Goal: Book appointment/travel/reservation

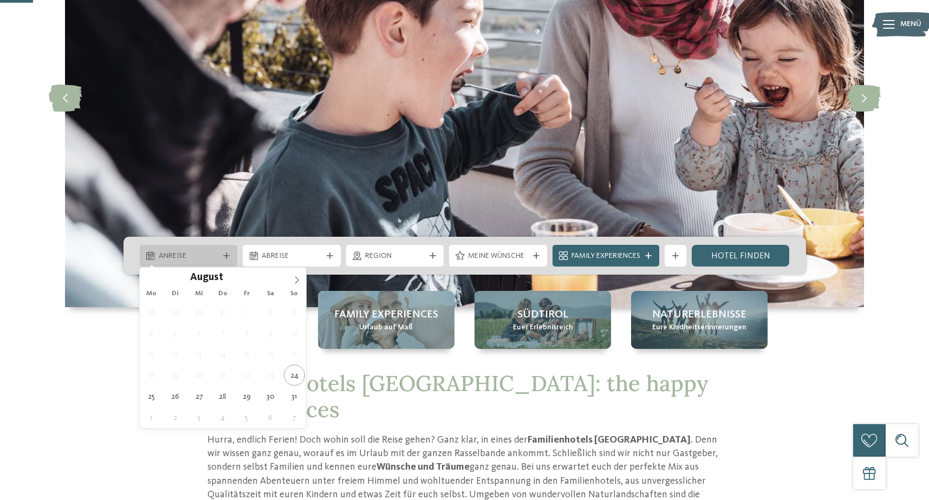
click at [196, 256] on span "Anreise" at bounding box center [189, 256] width 60 height 11
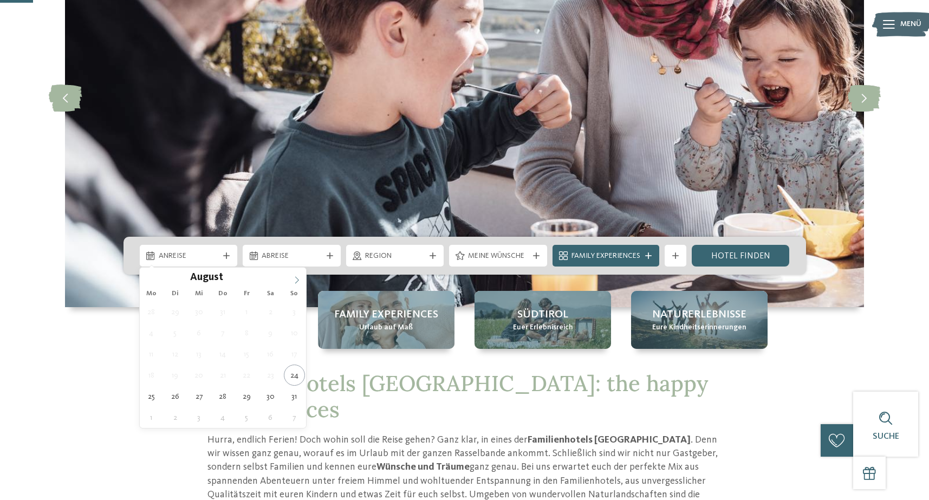
click at [293, 281] on icon at bounding box center [297, 280] width 8 height 8
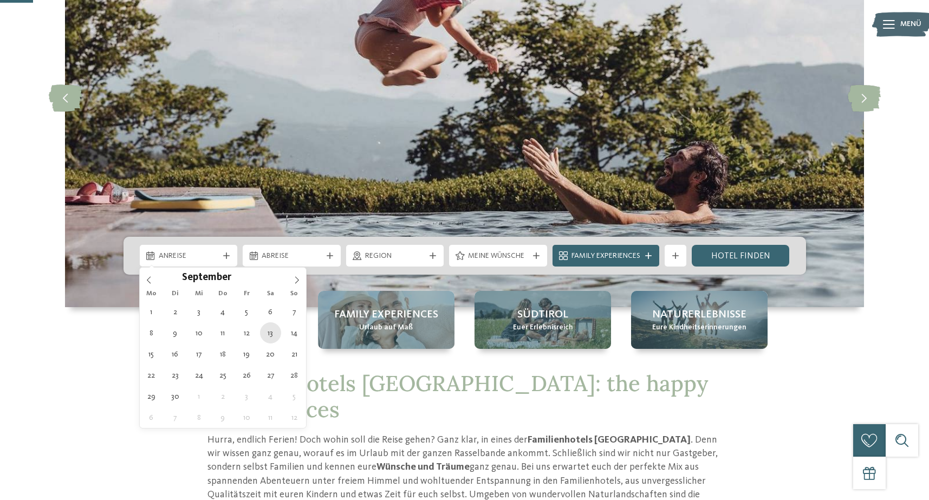
type div "13.09.2025"
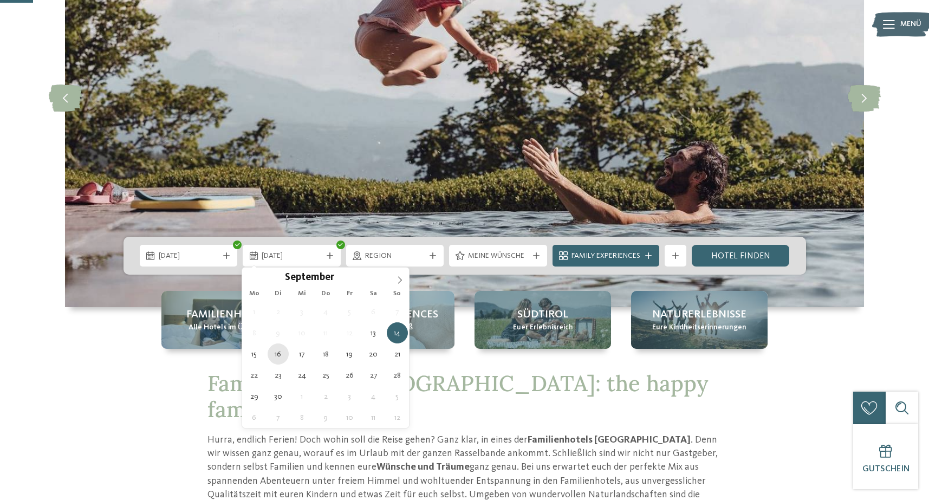
type div "16.09.2025"
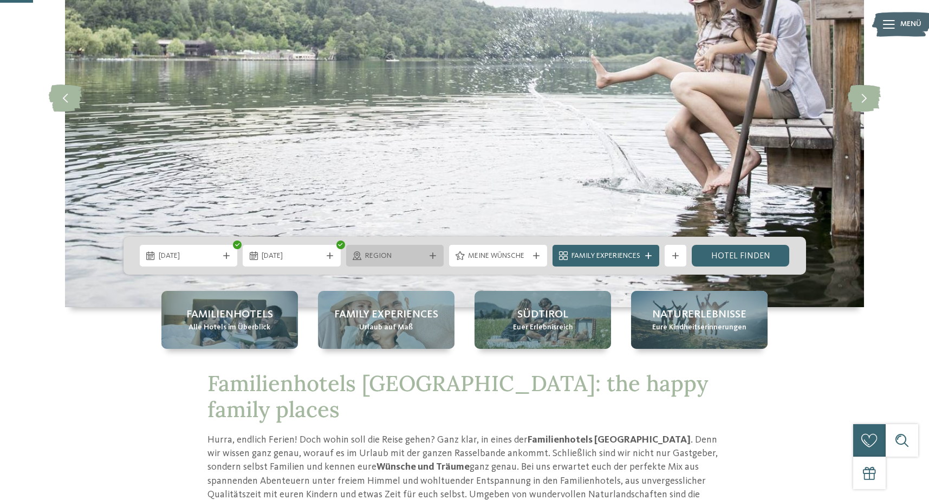
click at [412, 261] on span "Region" at bounding box center [395, 256] width 60 height 11
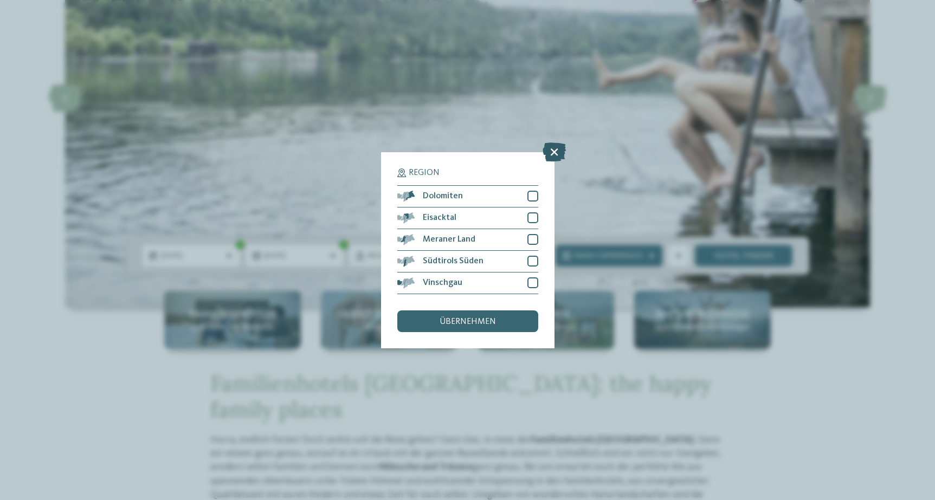
click at [553, 142] on icon at bounding box center [553, 151] width 23 height 19
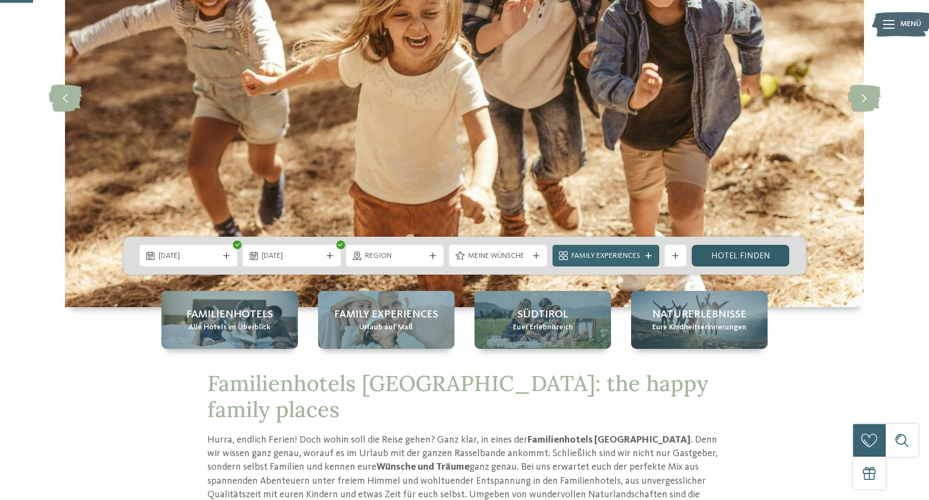
click at [737, 251] on link "Hotel finden" at bounding box center [741, 256] width 98 height 22
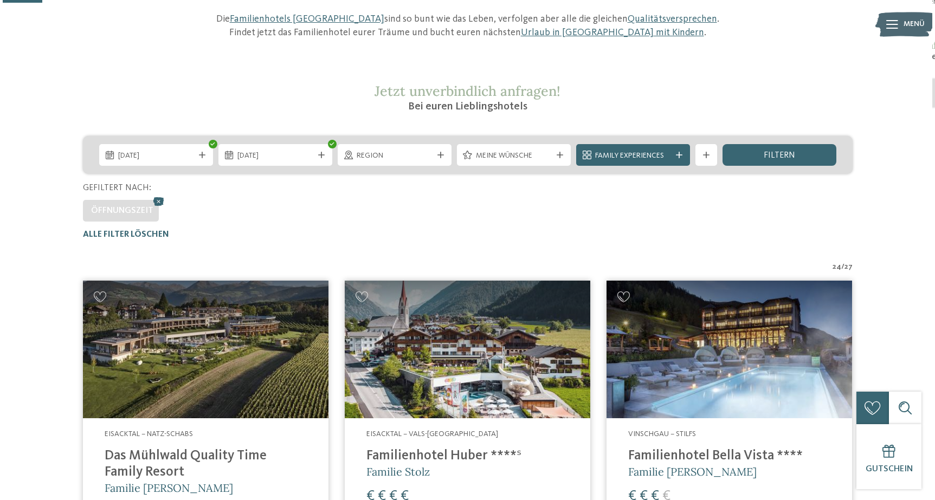
scroll to position [140, 0]
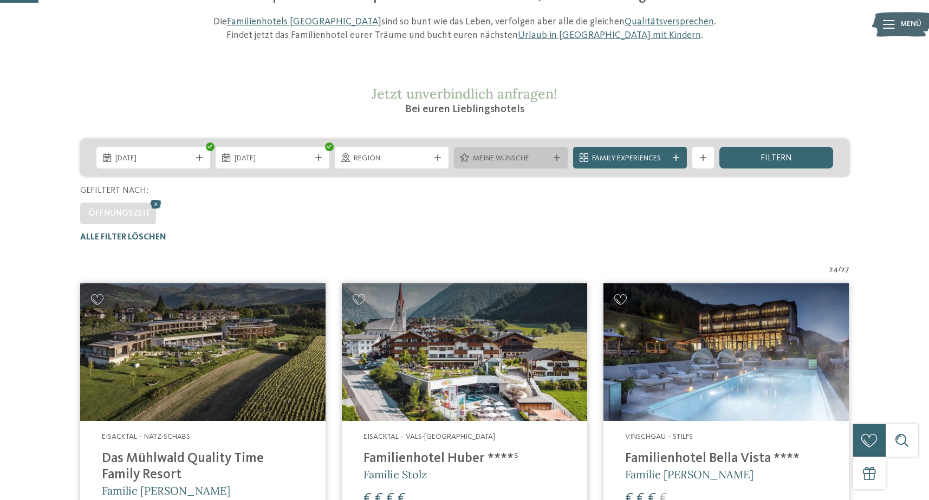
click at [516, 155] on span "Meine Wünsche" at bounding box center [511, 158] width 76 height 11
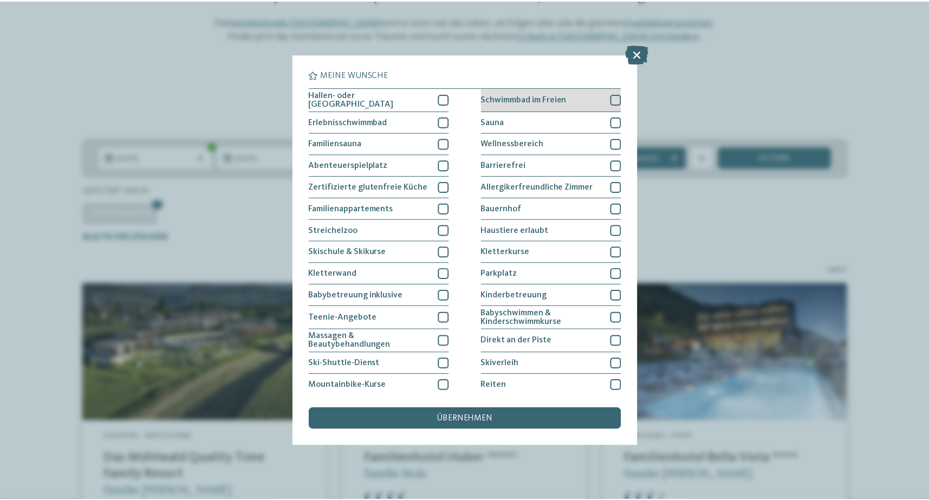
scroll to position [0, 0]
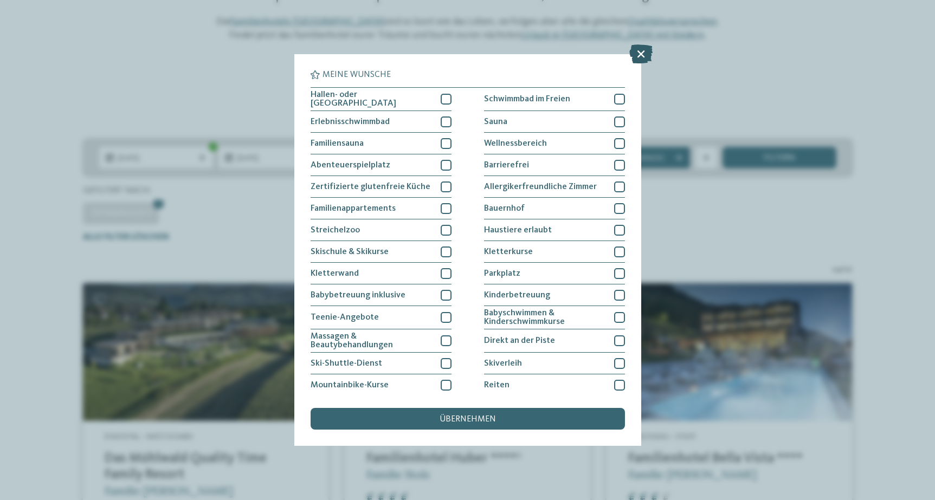
click at [645, 55] on icon at bounding box center [640, 53] width 23 height 19
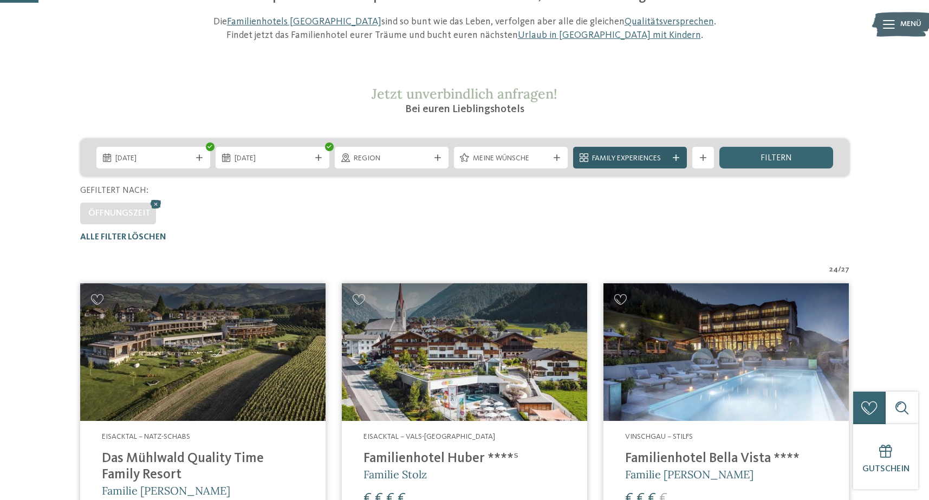
click at [665, 153] on span "Family Experiences" at bounding box center [630, 158] width 76 height 11
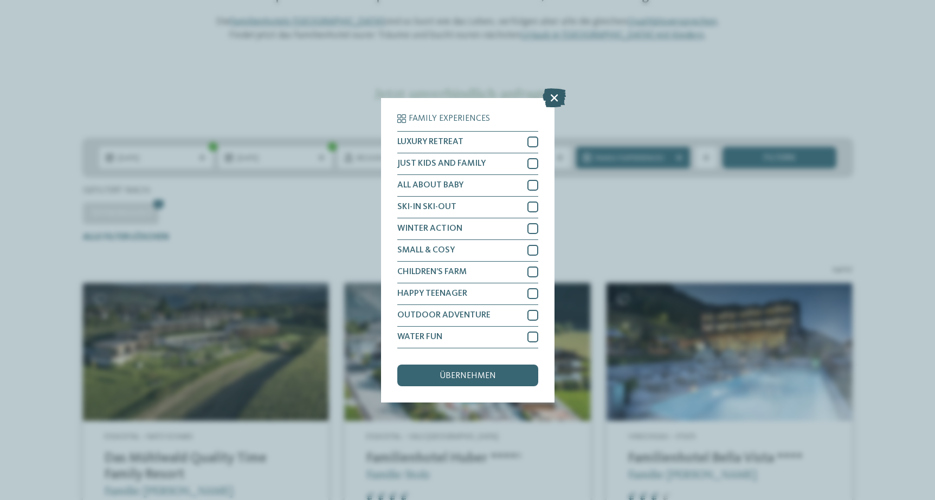
click at [552, 88] on icon at bounding box center [553, 97] width 23 height 19
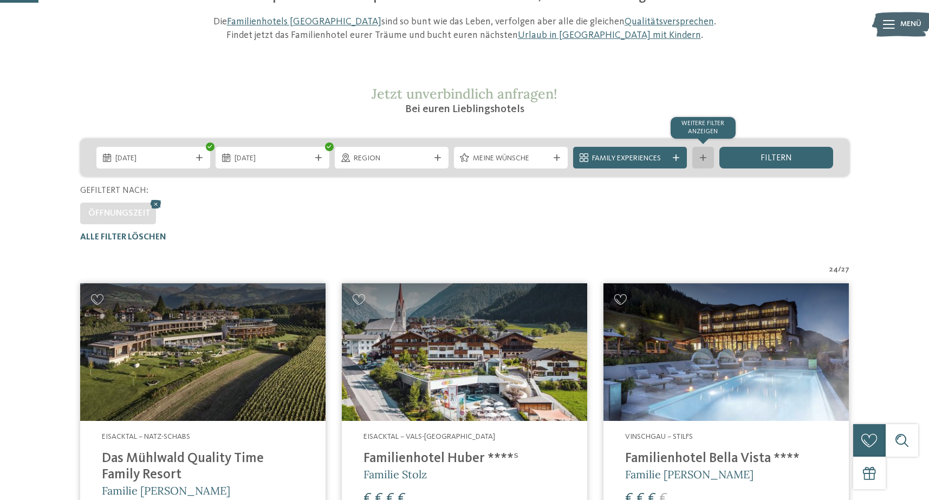
click at [699, 159] on div at bounding box center [703, 157] width 11 height 7
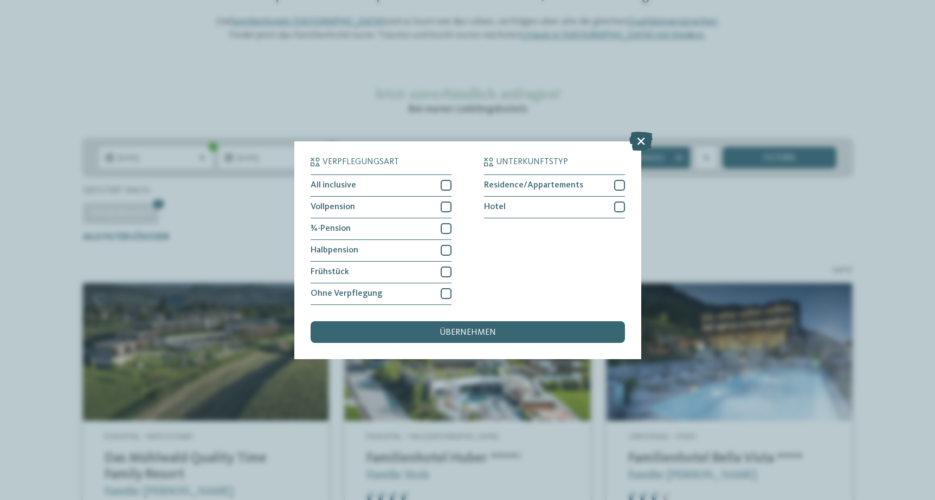
click at [641, 131] on icon at bounding box center [640, 140] width 23 height 19
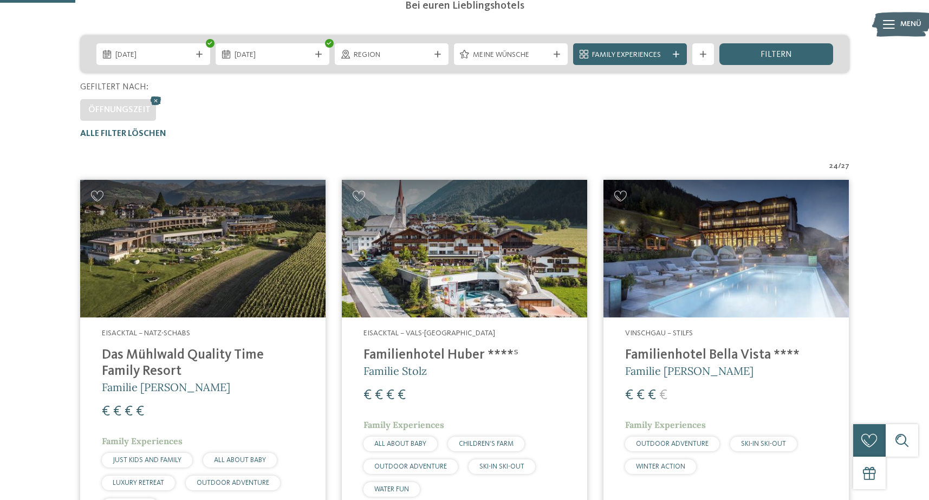
scroll to position [275, 0]
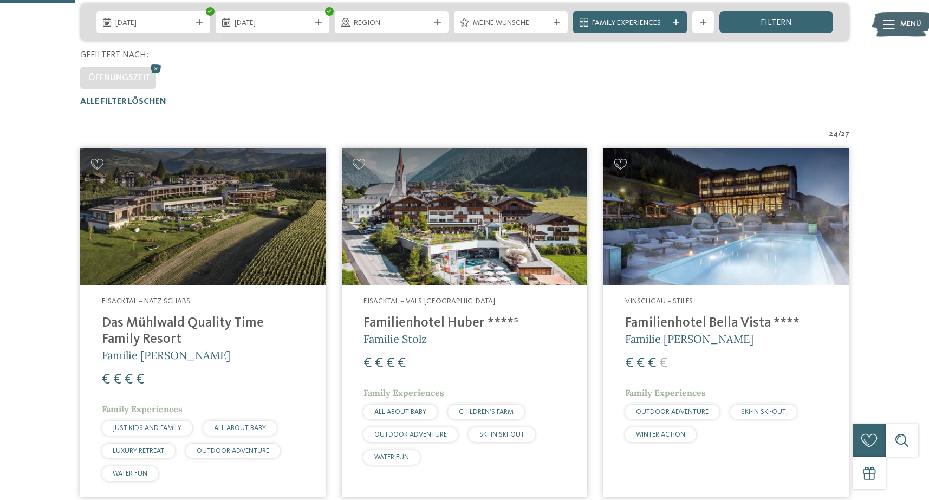
click at [185, 242] on img at bounding box center [202, 217] width 245 height 138
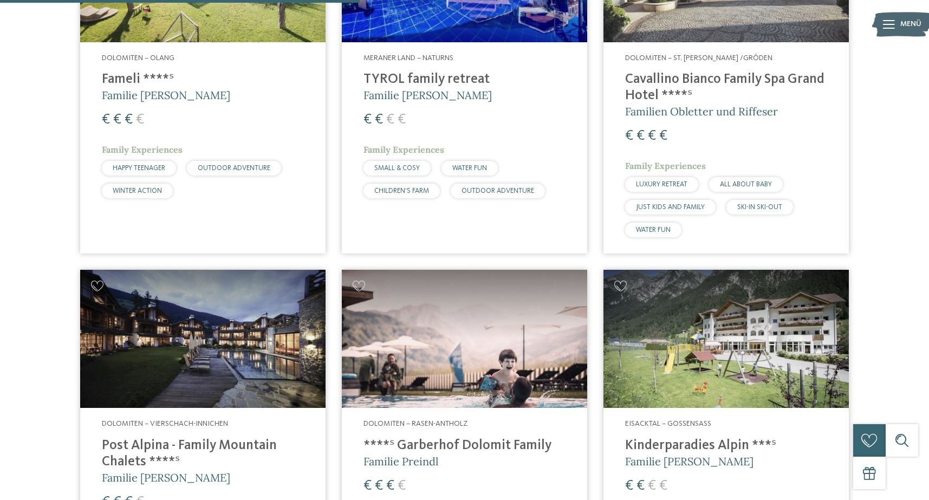
scroll to position [1406, 0]
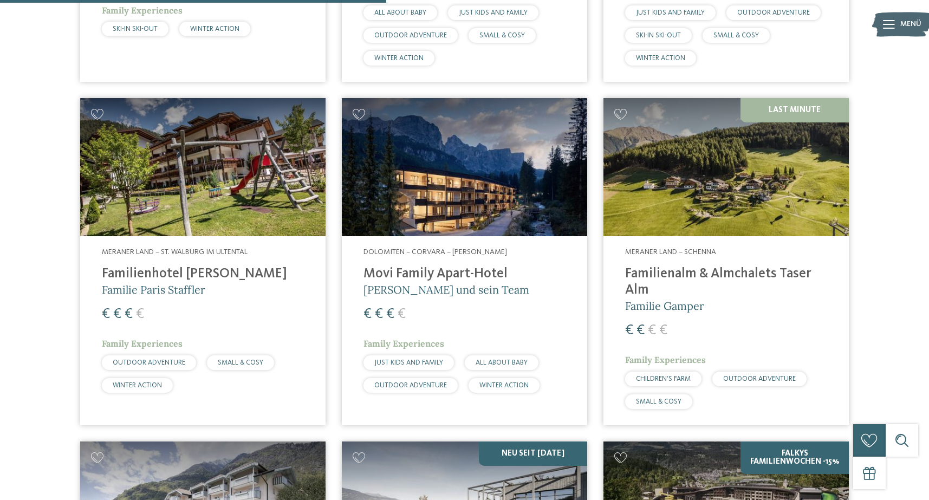
click at [191, 197] on img at bounding box center [202, 167] width 245 height 138
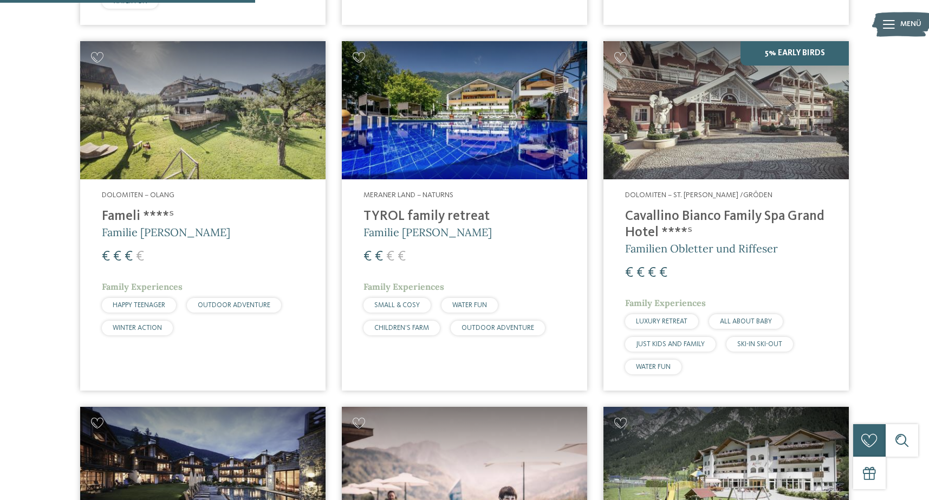
scroll to position [971, 0]
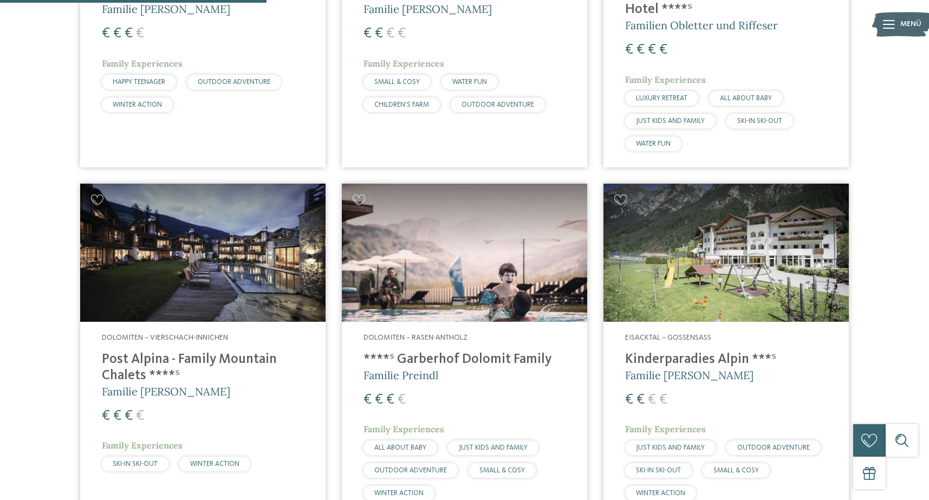
click at [719, 299] on img at bounding box center [726, 253] width 245 height 138
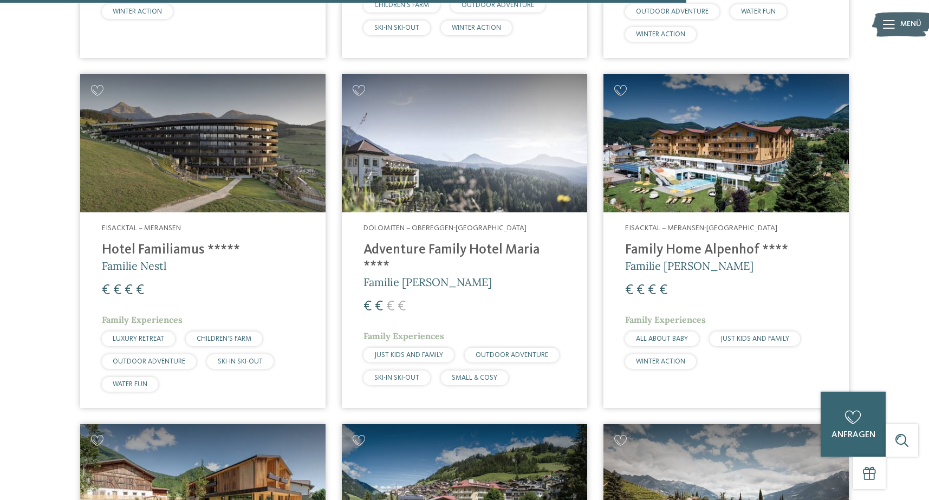
scroll to position [2500, 0]
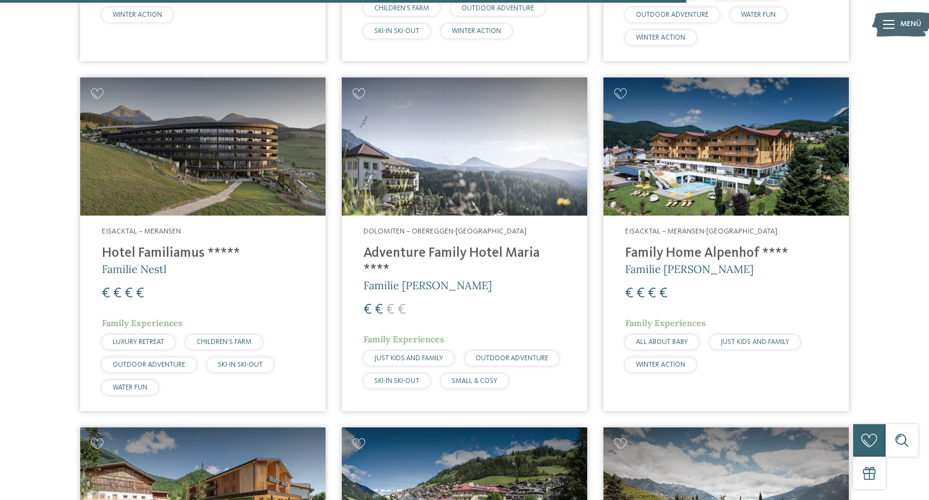
click at [680, 166] on img at bounding box center [726, 146] width 245 height 138
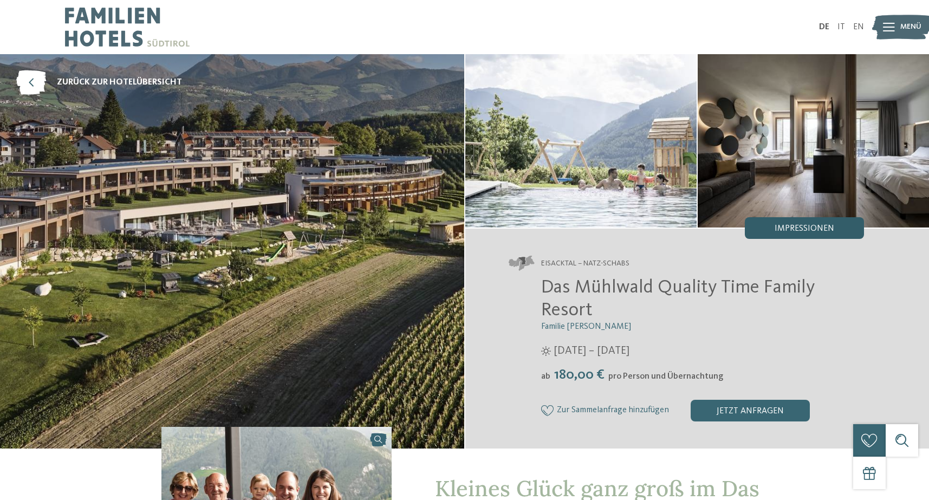
click at [780, 226] on span "Impressionen" at bounding box center [805, 228] width 60 height 9
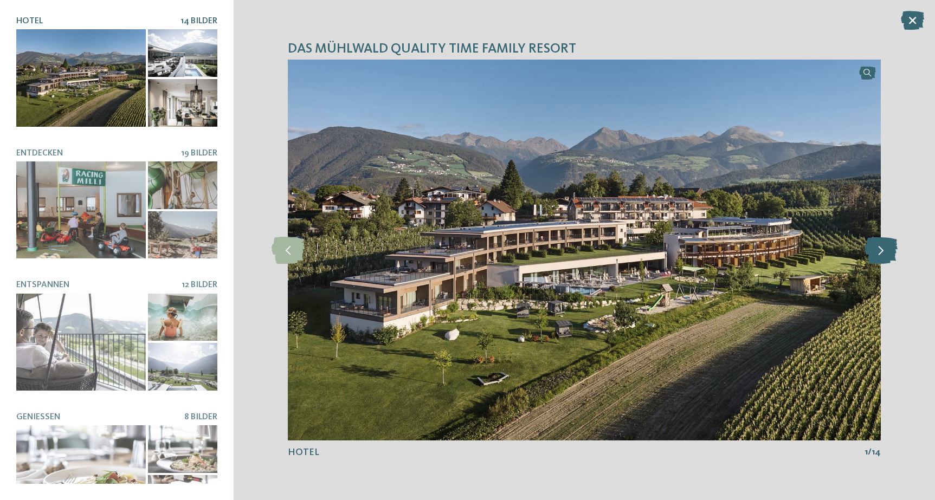
click at [878, 252] on icon at bounding box center [880, 250] width 33 height 27
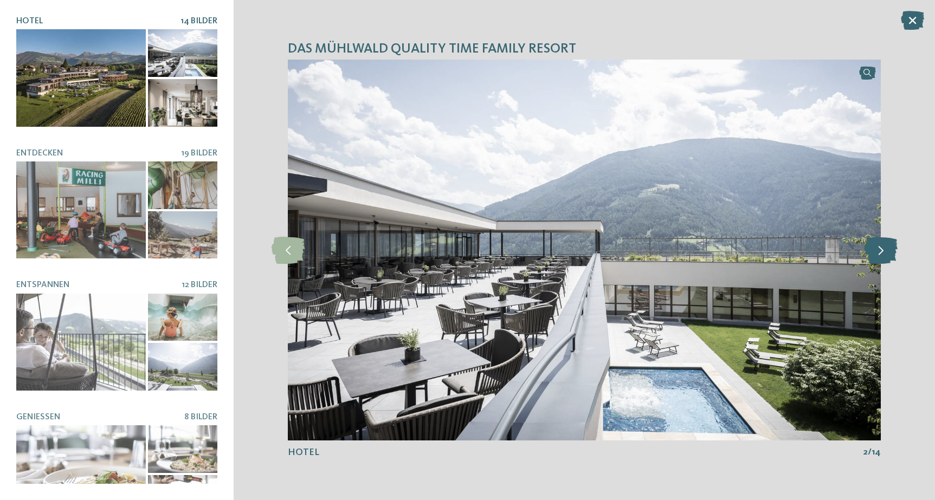
click at [878, 252] on icon at bounding box center [880, 250] width 33 height 27
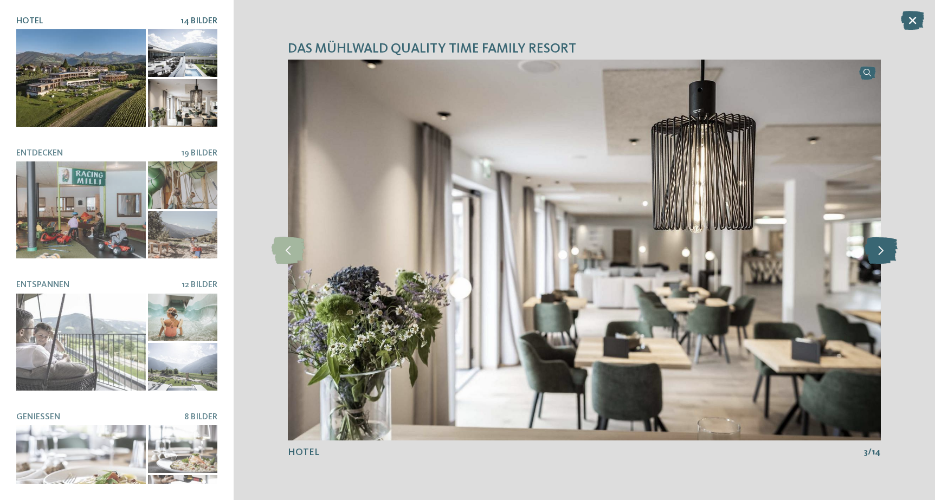
click at [878, 252] on icon at bounding box center [880, 250] width 33 height 27
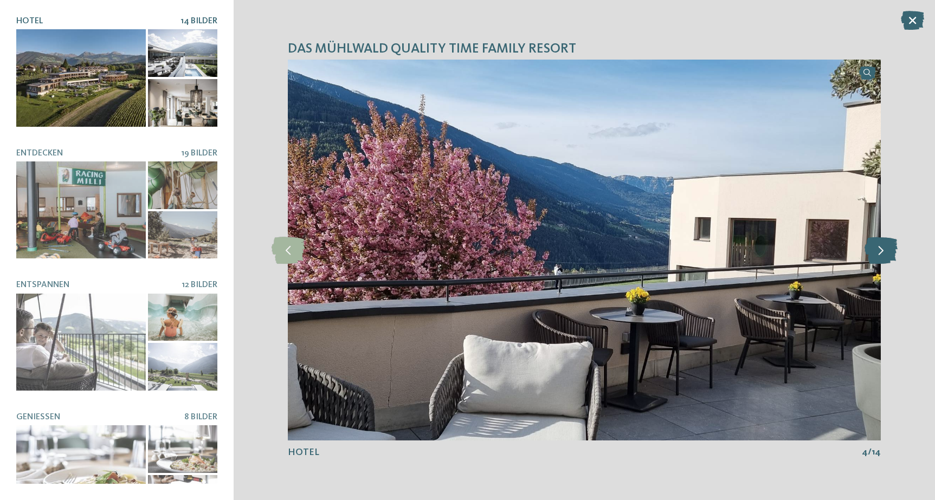
click at [878, 252] on icon at bounding box center [880, 250] width 33 height 27
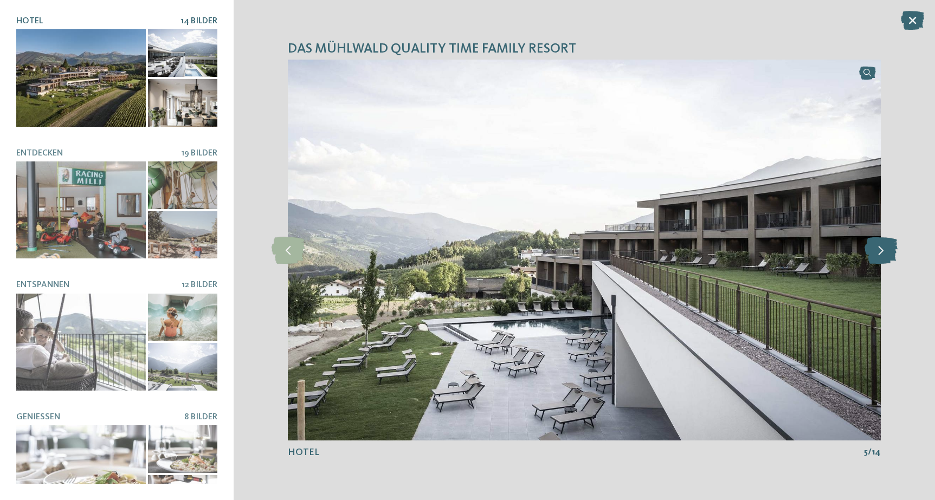
click at [878, 252] on icon at bounding box center [880, 250] width 33 height 27
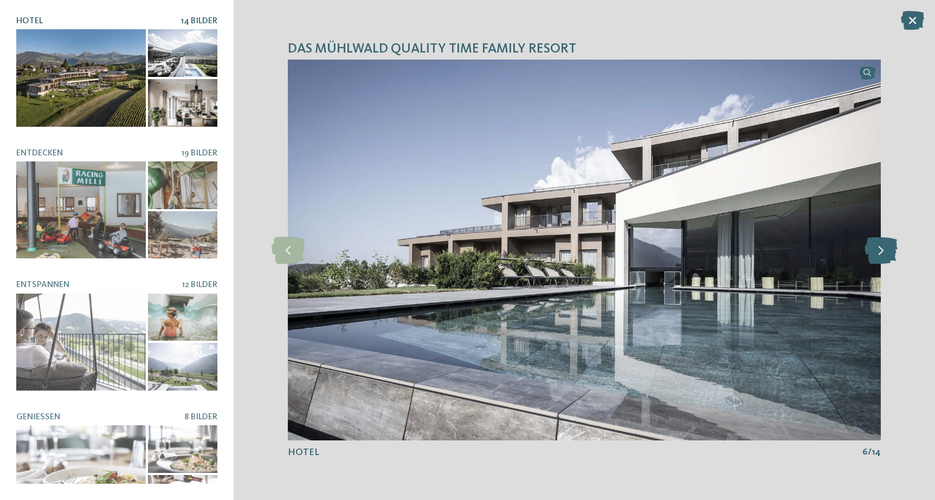
click at [878, 252] on icon at bounding box center [880, 250] width 33 height 27
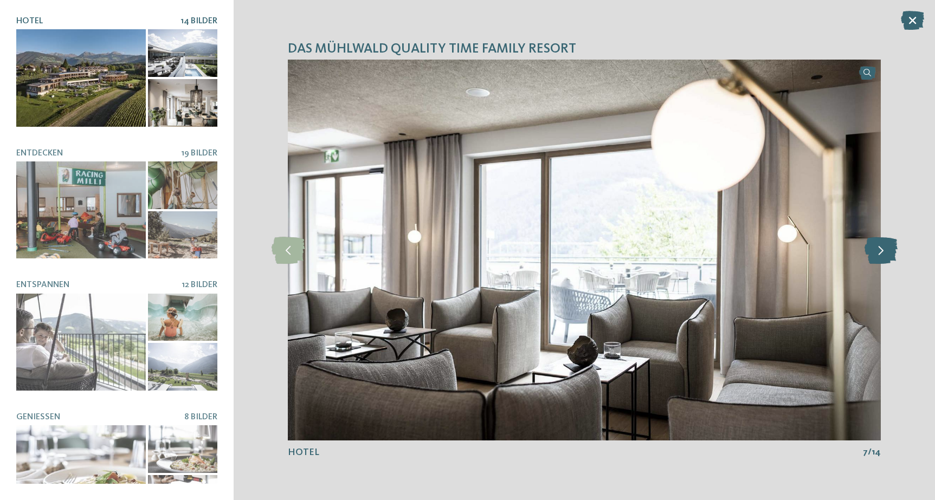
click at [878, 252] on icon at bounding box center [880, 250] width 33 height 27
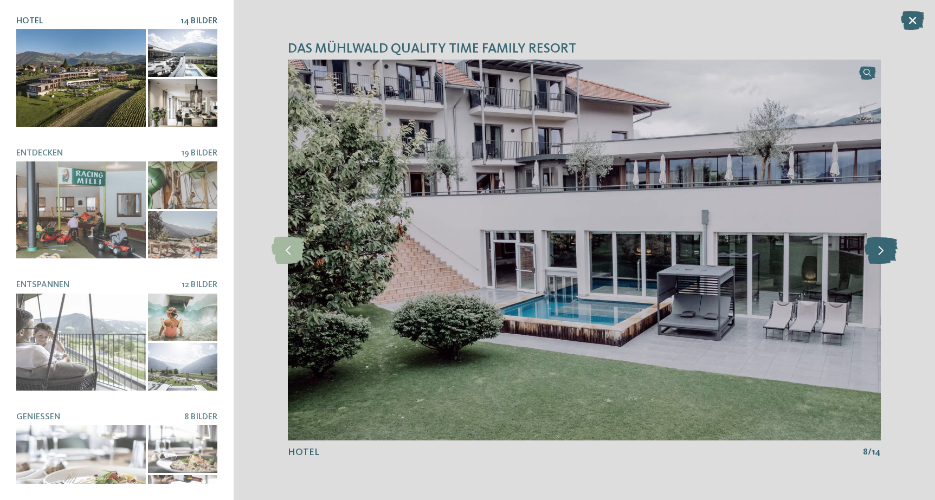
click at [878, 252] on icon at bounding box center [880, 250] width 33 height 27
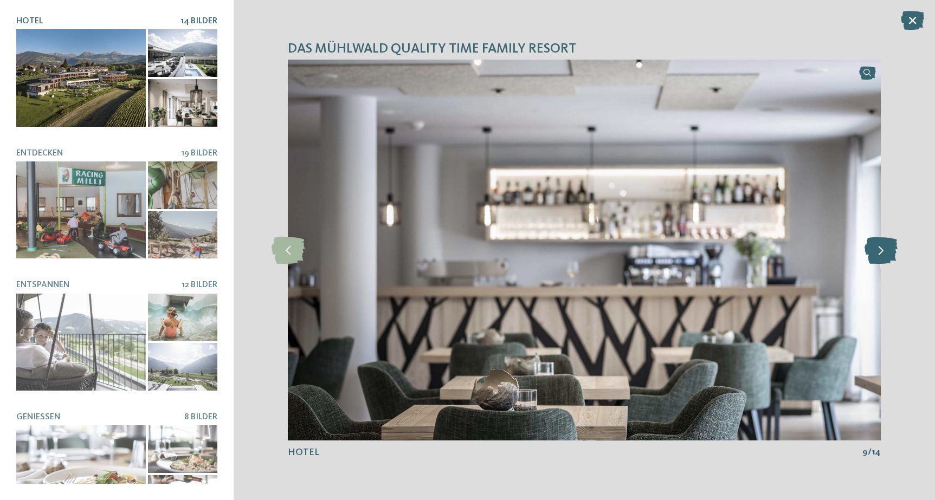
click at [878, 252] on icon at bounding box center [880, 250] width 33 height 27
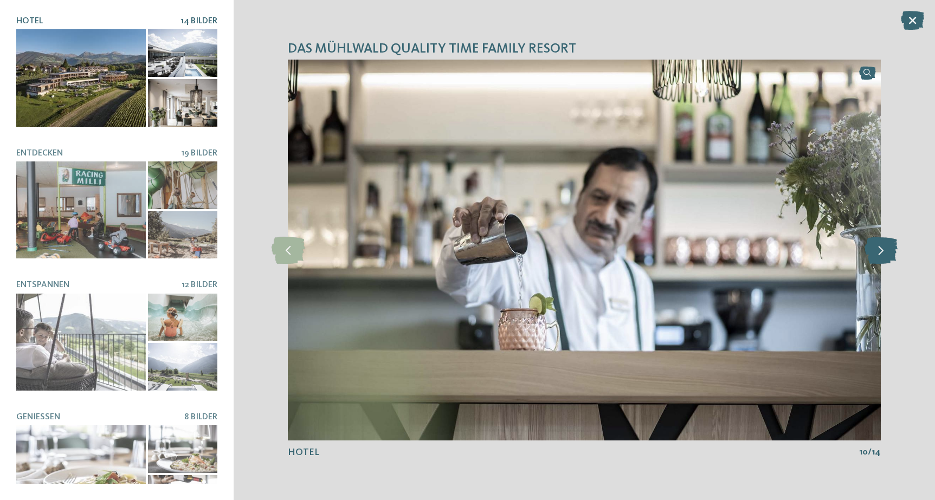
click at [878, 252] on icon at bounding box center [880, 250] width 33 height 27
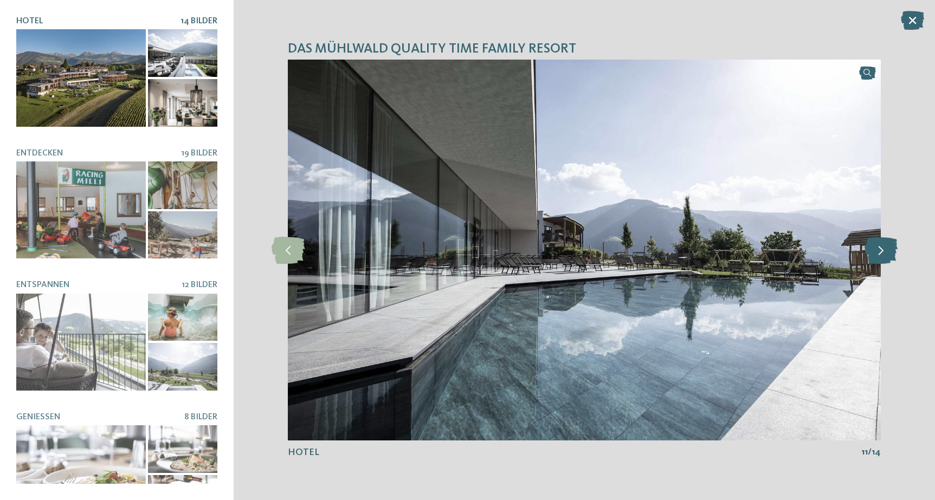
click at [878, 252] on icon at bounding box center [880, 250] width 33 height 27
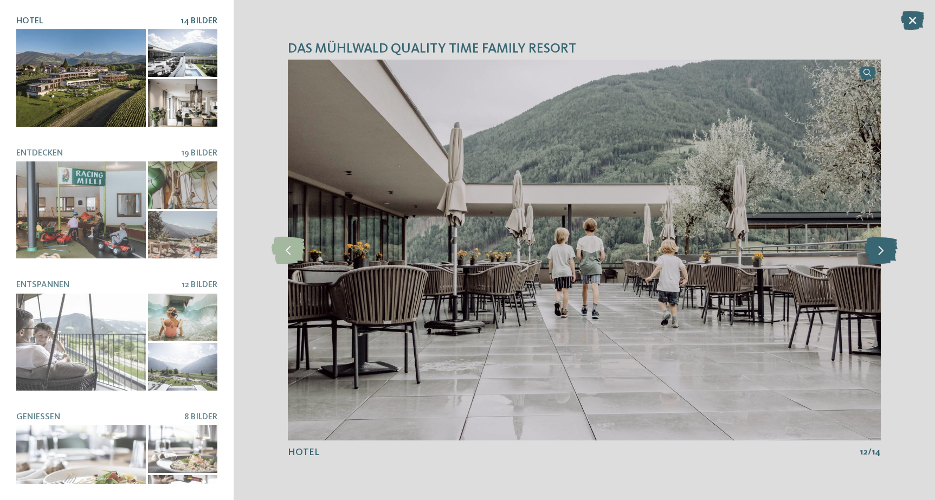
click at [878, 252] on icon at bounding box center [880, 250] width 33 height 27
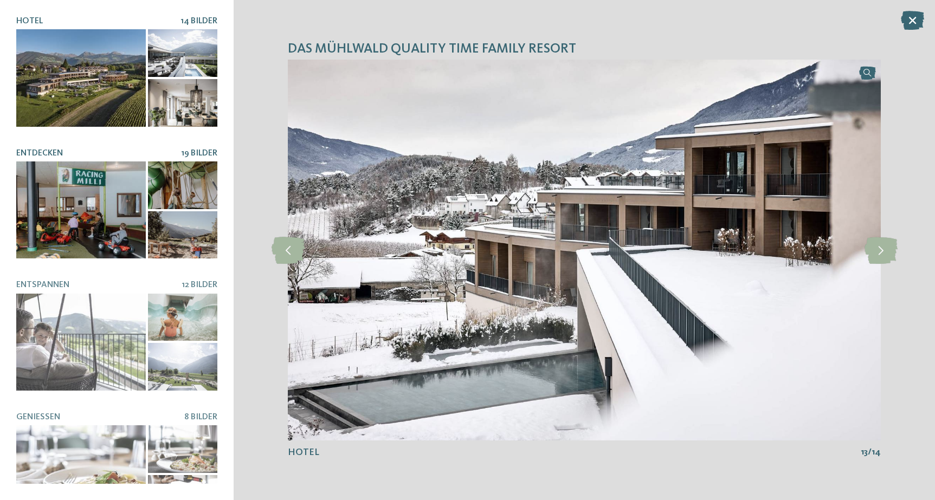
click at [109, 238] on div at bounding box center [80, 209] width 129 height 97
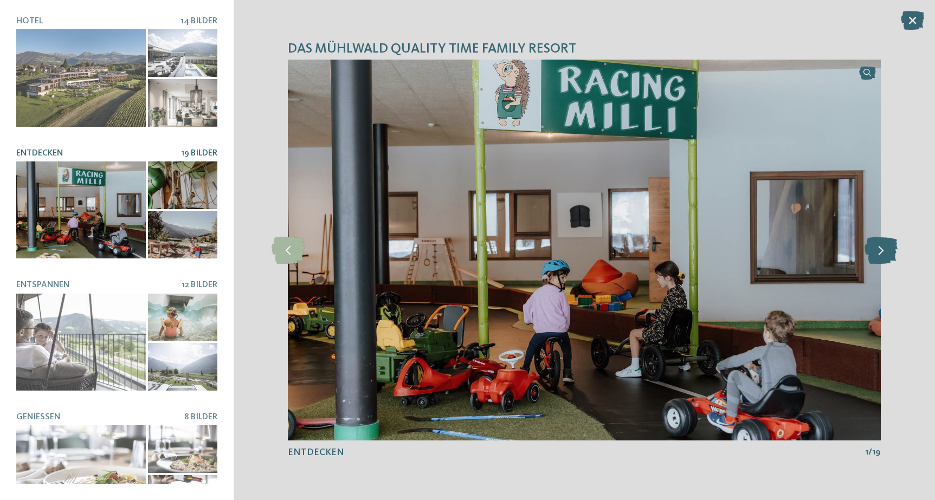
click at [880, 245] on icon at bounding box center [880, 250] width 33 height 27
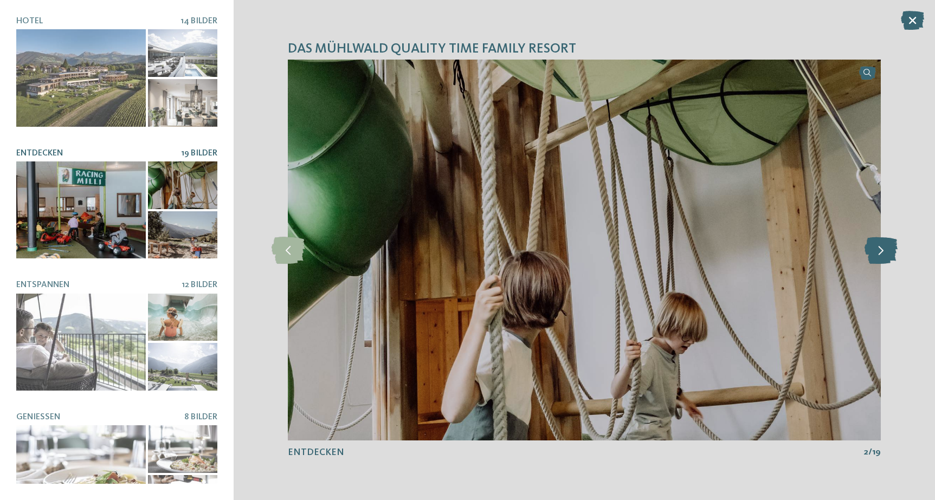
click at [880, 245] on icon at bounding box center [880, 250] width 33 height 27
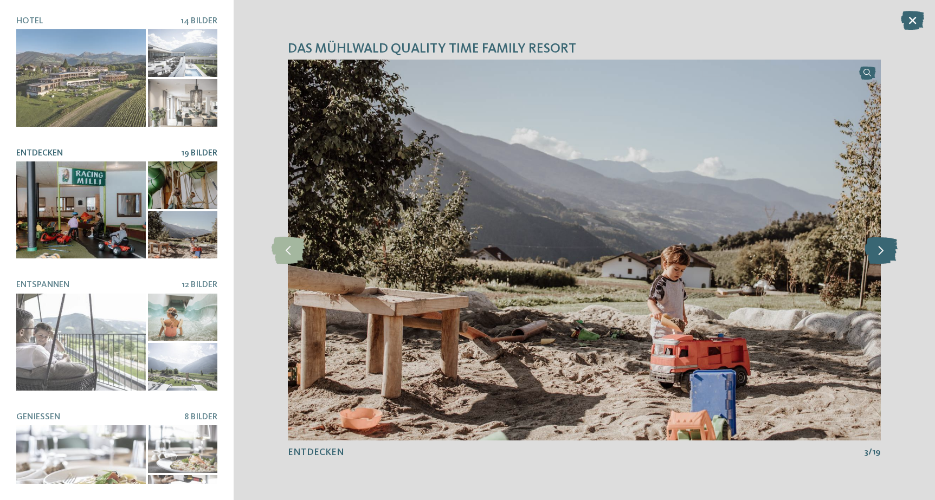
click at [880, 245] on icon at bounding box center [880, 250] width 33 height 27
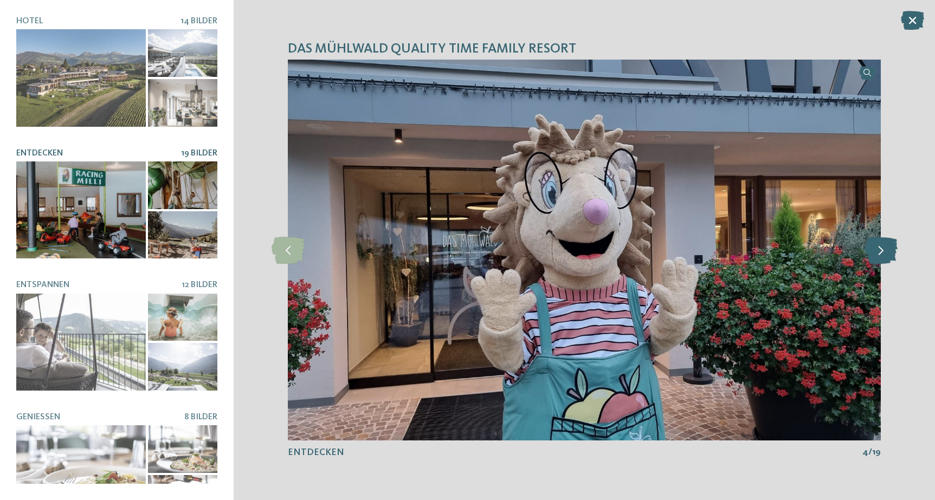
click at [880, 245] on icon at bounding box center [880, 250] width 33 height 27
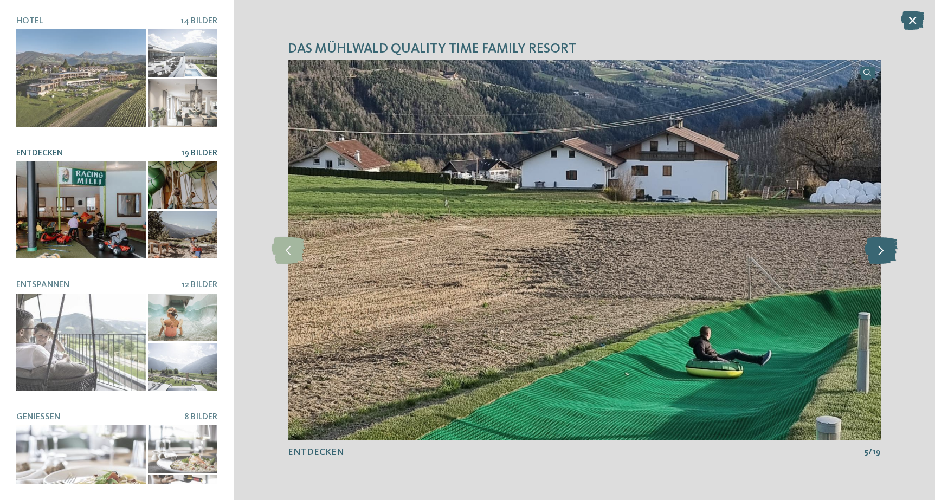
click at [880, 245] on icon at bounding box center [880, 250] width 33 height 27
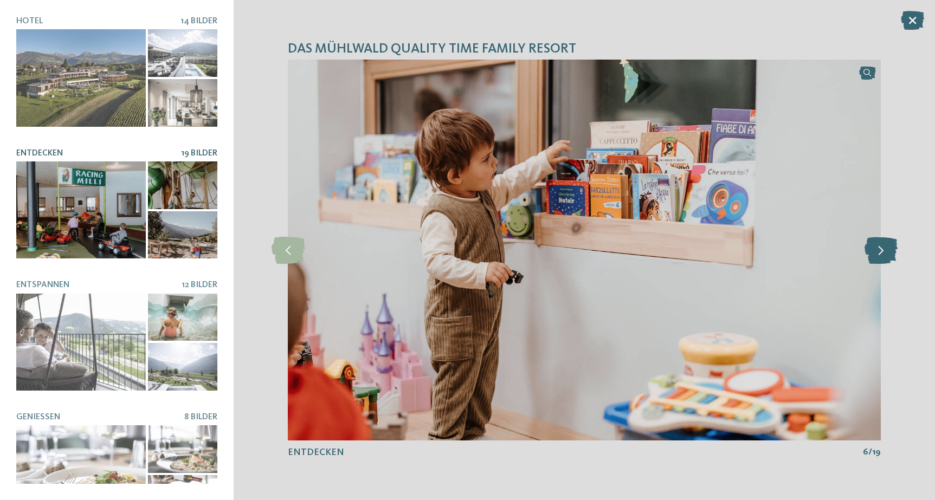
click at [880, 245] on icon at bounding box center [880, 250] width 33 height 27
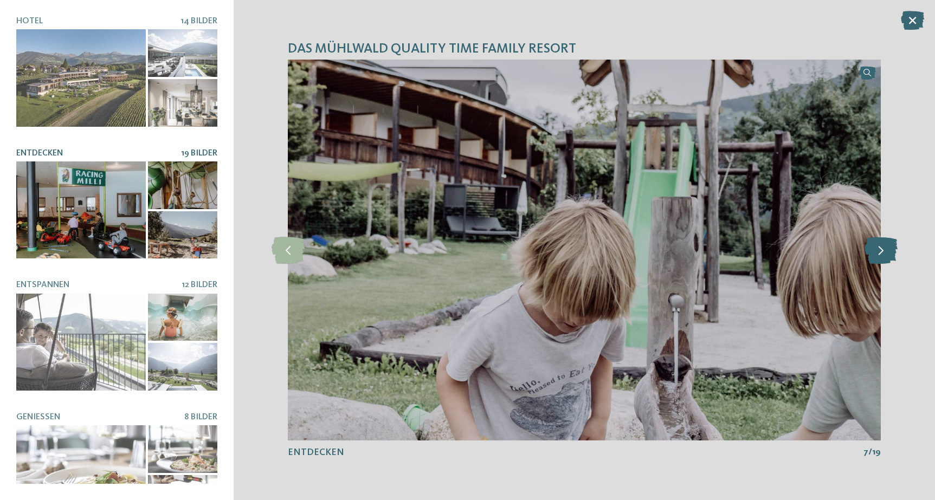
click at [880, 245] on icon at bounding box center [880, 250] width 33 height 27
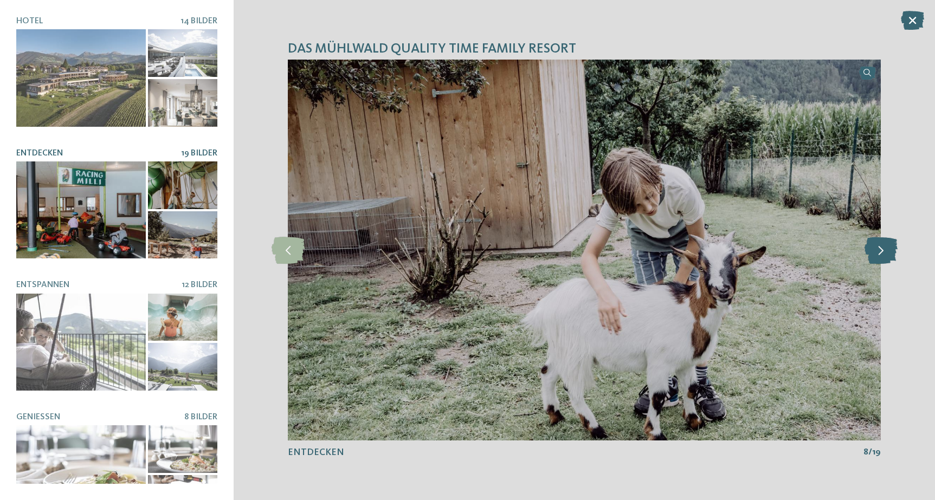
click at [880, 245] on icon at bounding box center [880, 250] width 33 height 27
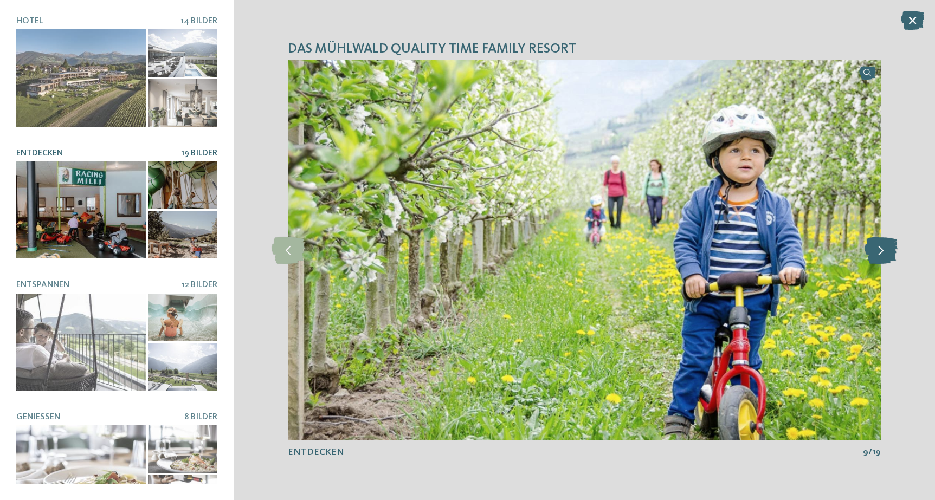
click at [880, 245] on icon at bounding box center [880, 250] width 33 height 27
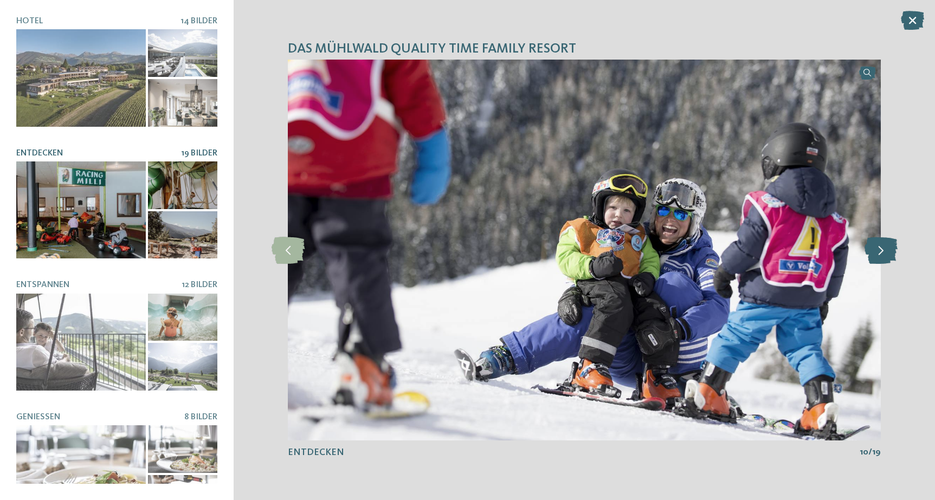
click at [880, 245] on icon at bounding box center [880, 250] width 33 height 27
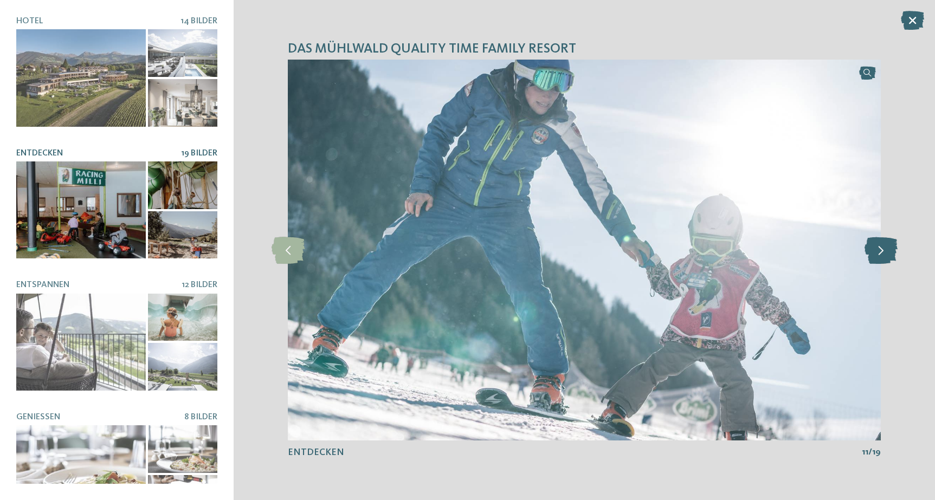
click at [880, 245] on icon at bounding box center [880, 250] width 33 height 27
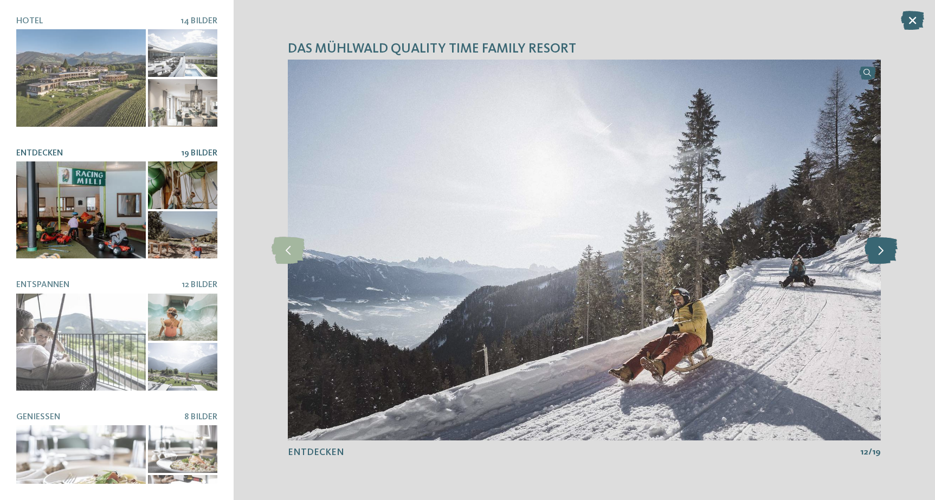
click at [880, 245] on icon at bounding box center [880, 250] width 33 height 27
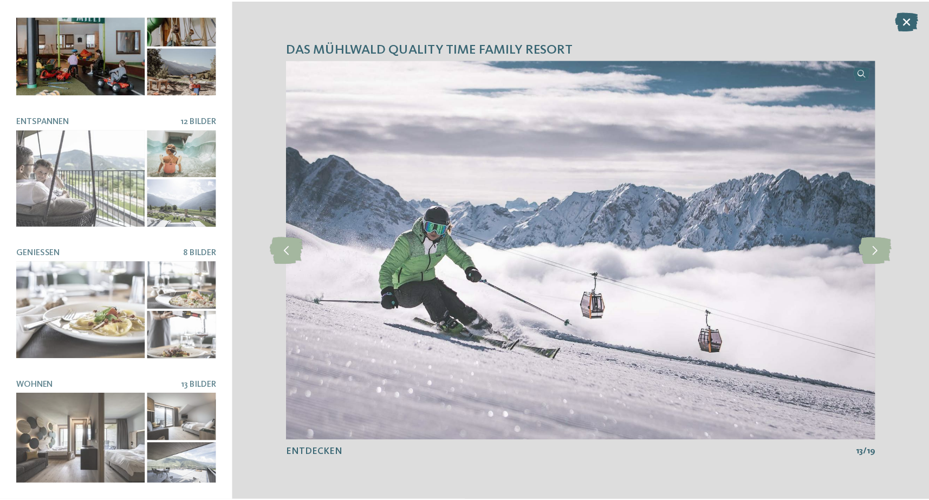
scroll to position [164, 0]
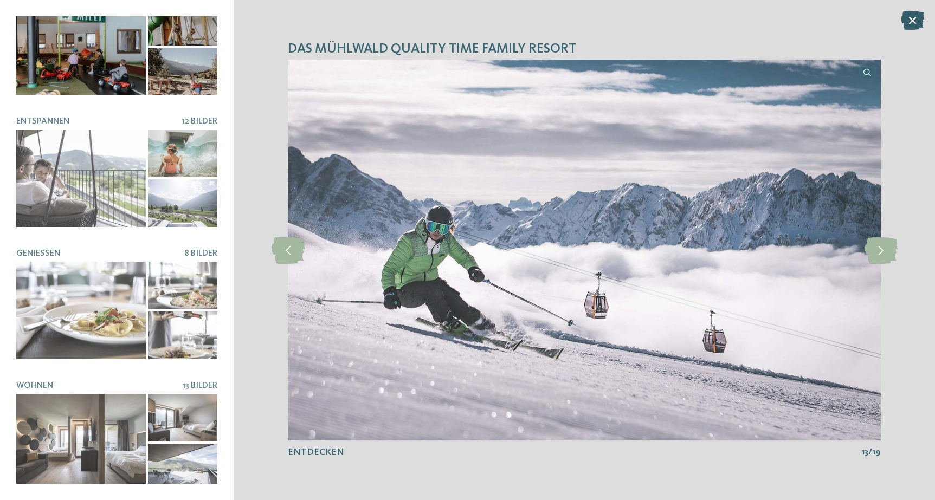
click at [908, 20] on icon at bounding box center [911, 20] width 23 height 19
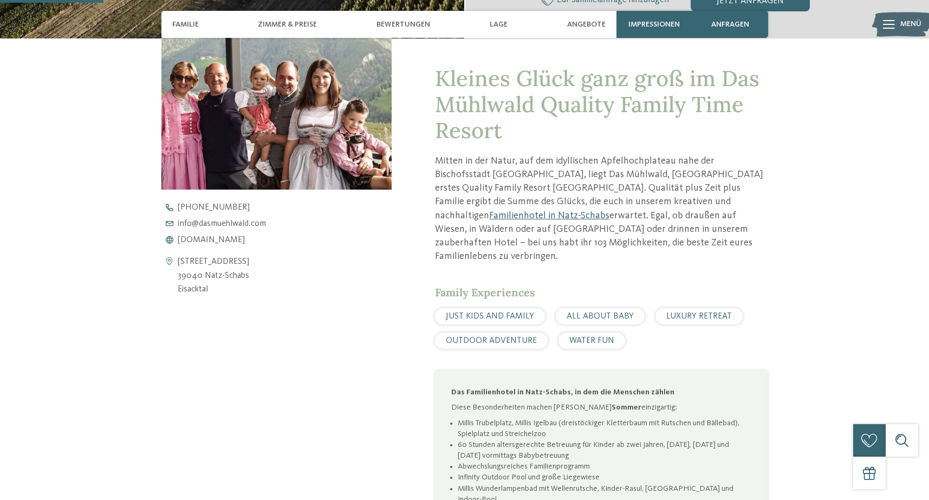
scroll to position [411, 0]
drag, startPoint x: 257, startPoint y: 270, endPoint x: 174, endPoint y: 277, distance: 83.2
click at [174, 277] on div "Schlossergasse 40 39040 Natz-Schabs Eisacktal" at bounding box center [276, 276] width 231 height 42
copy div "Schlossergasse 40 39040 Natz-Schabs"
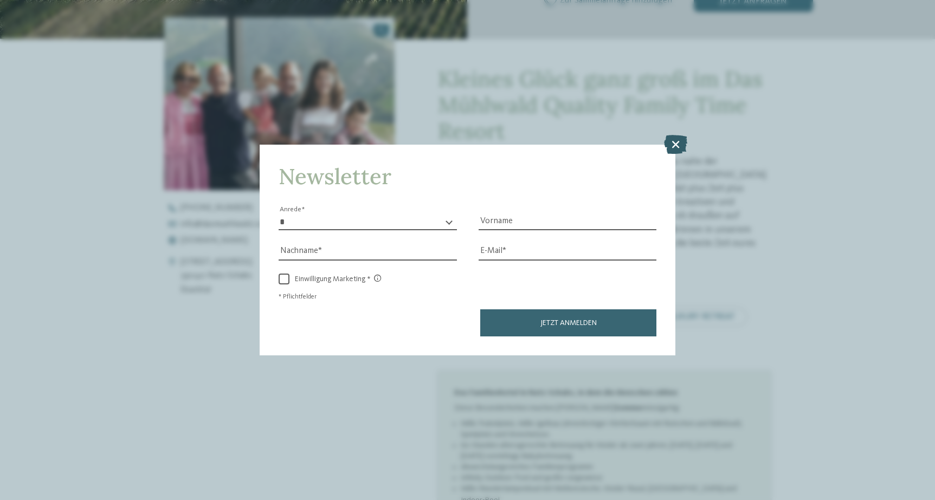
click at [678, 135] on icon at bounding box center [675, 144] width 23 height 19
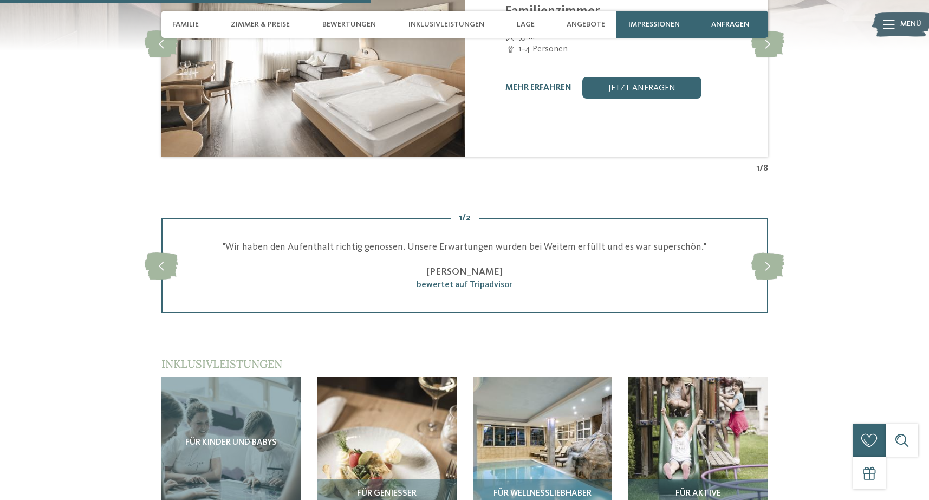
scroll to position [1470, 0]
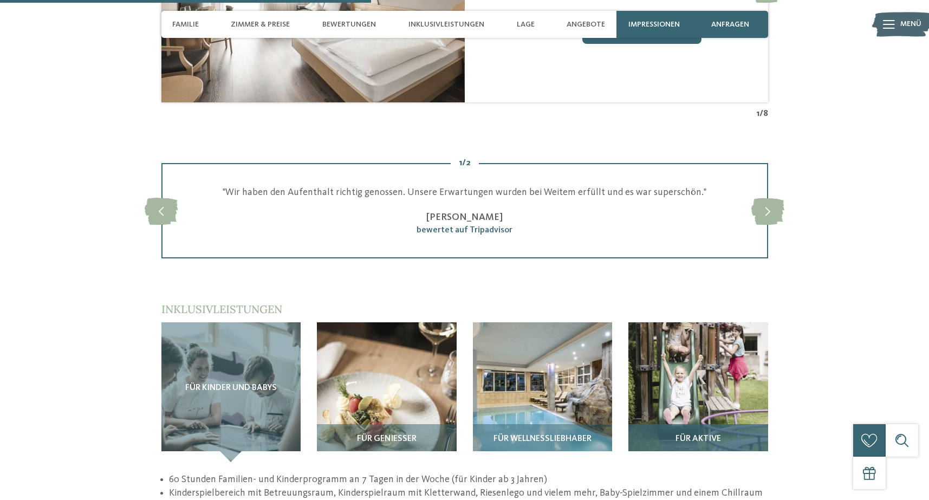
click at [723, 322] on img at bounding box center [698, 392] width 140 height 140
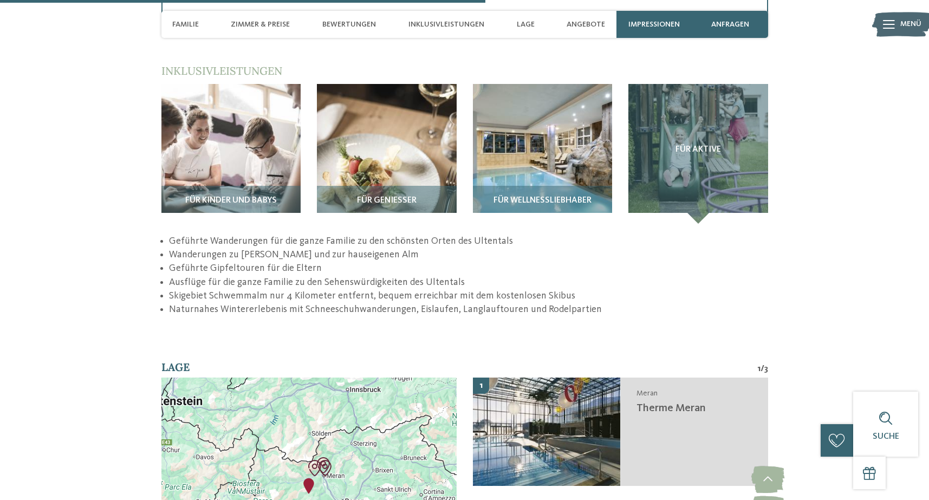
scroll to position [1908, 0]
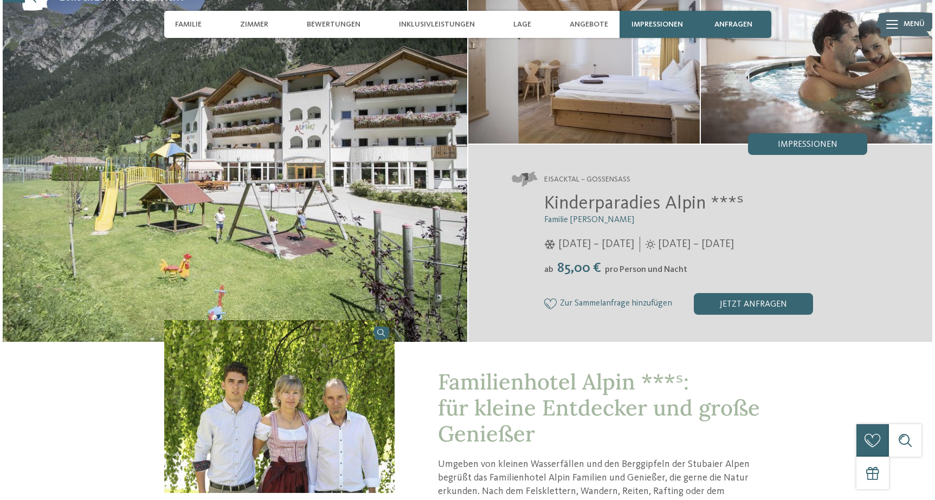
scroll to position [83, 0]
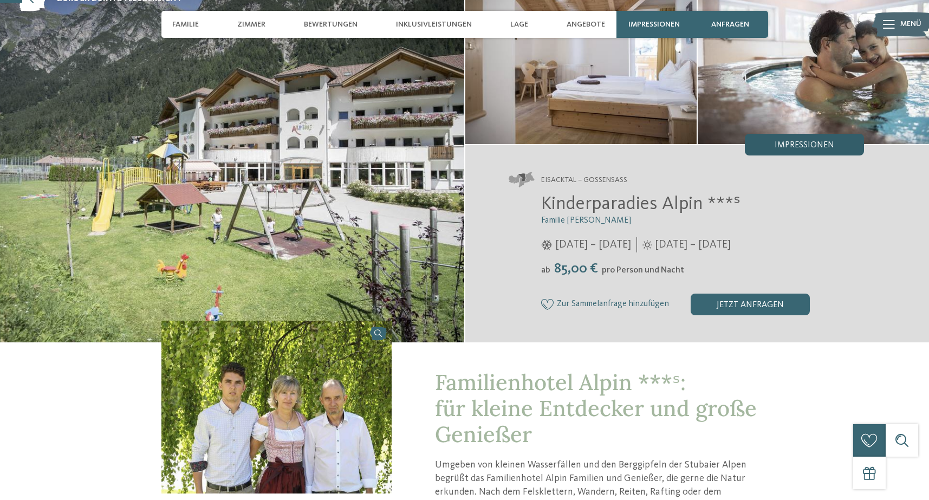
click at [819, 142] on span "Impressionen" at bounding box center [805, 145] width 60 height 9
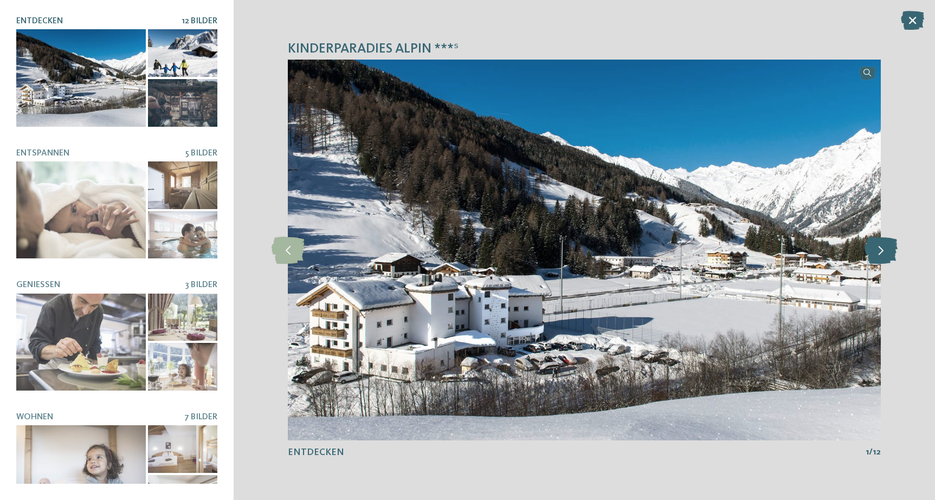
click at [882, 246] on icon at bounding box center [880, 250] width 33 height 27
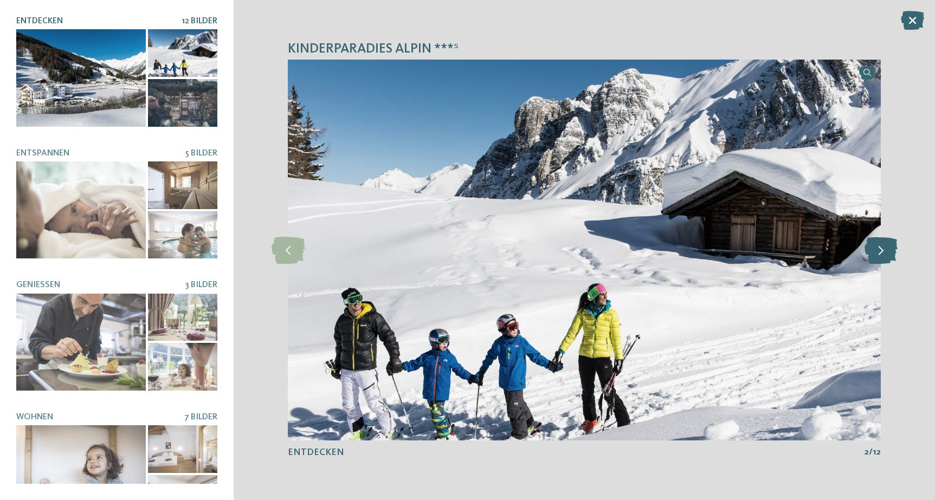
click at [882, 246] on icon at bounding box center [880, 250] width 33 height 27
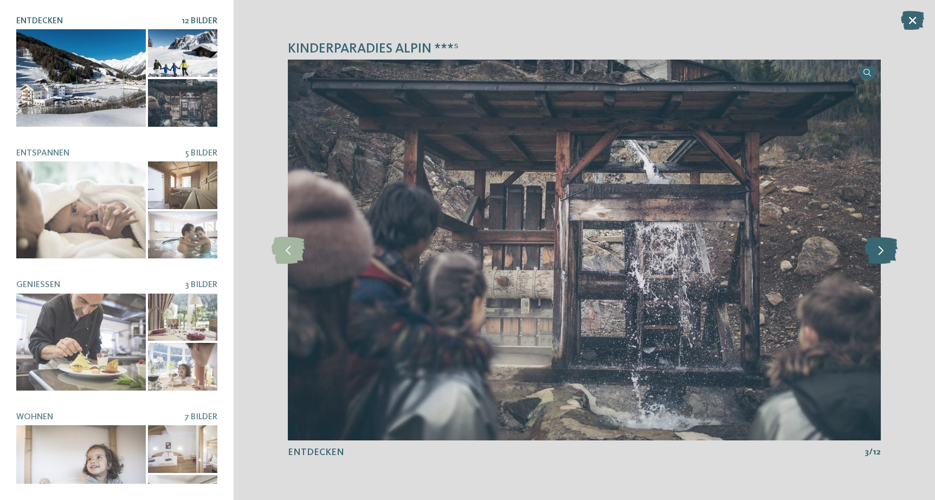
click at [882, 246] on icon at bounding box center [880, 250] width 33 height 27
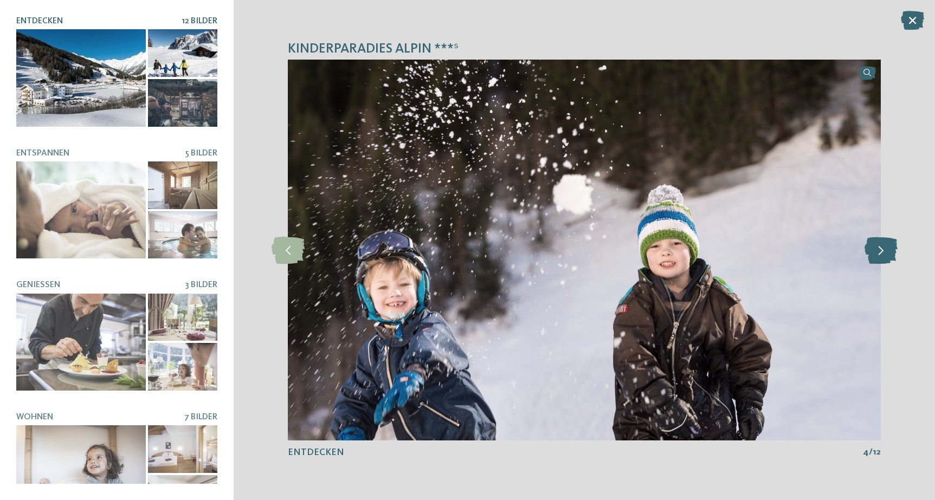
click at [882, 246] on icon at bounding box center [880, 250] width 33 height 27
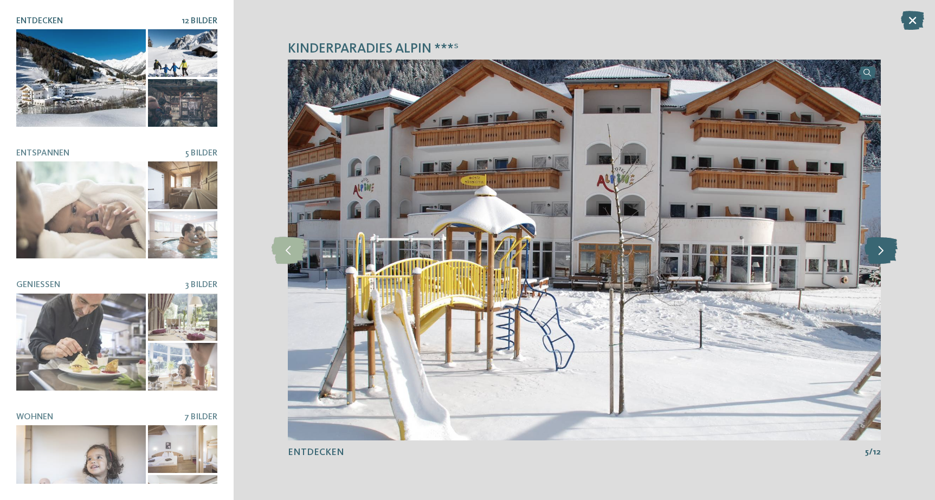
click at [882, 246] on icon at bounding box center [880, 250] width 33 height 27
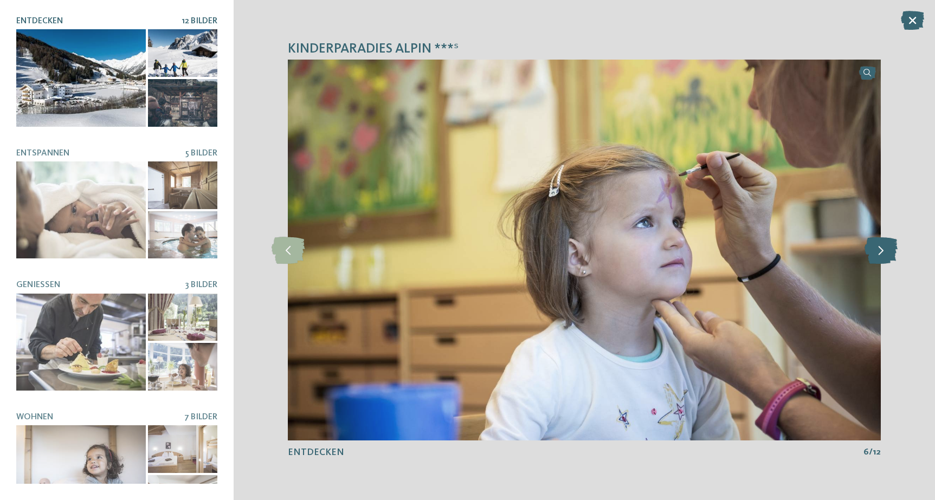
click at [882, 246] on icon at bounding box center [880, 250] width 33 height 27
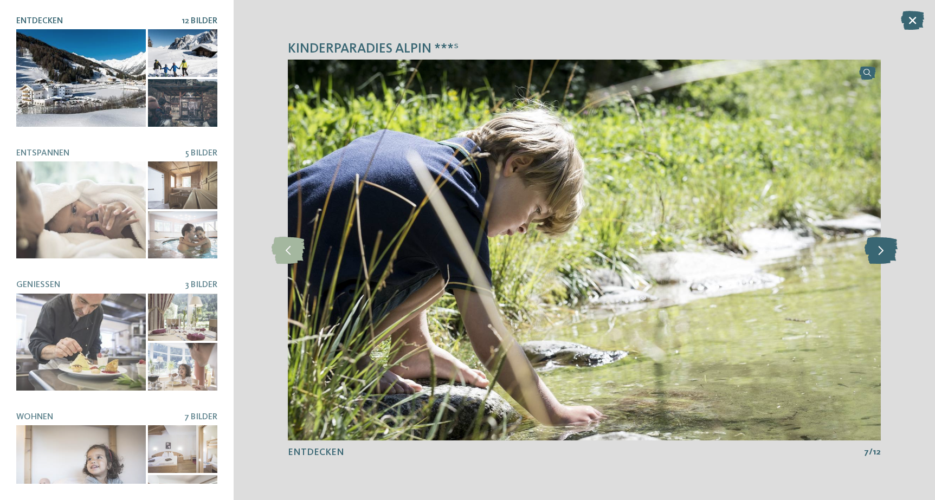
click at [882, 246] on icon at bounding box center [880, 250] width 33 height 27
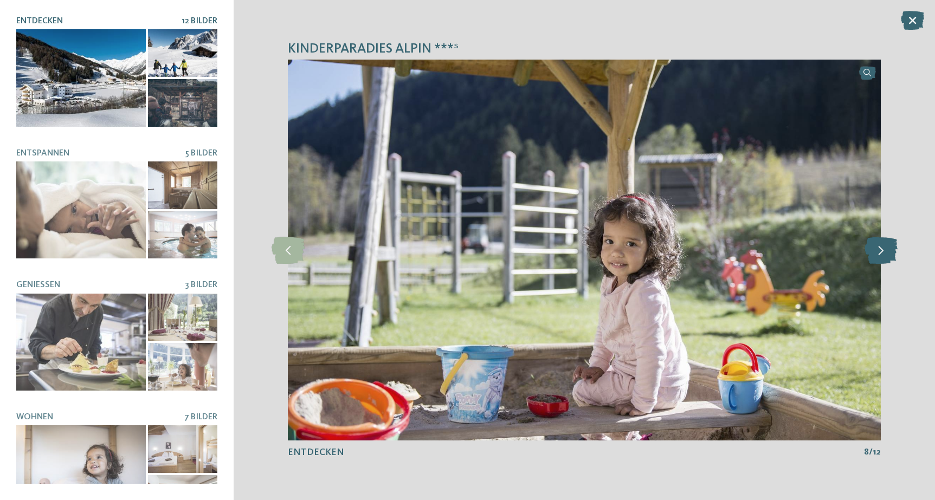
click at [882, 246] on icon at bounding box center [880, 250] width 33 height 27
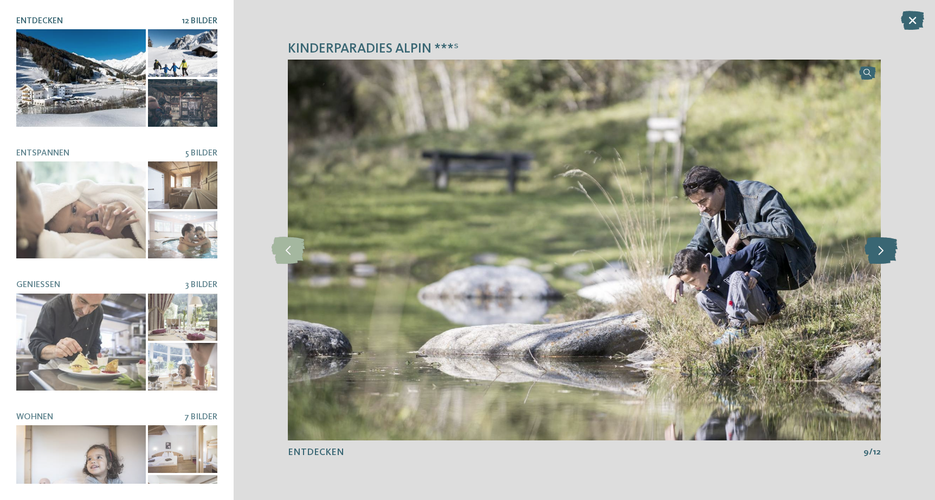
click at [882, 246] on icon at bounding box center [880, 250] width 33 height 27
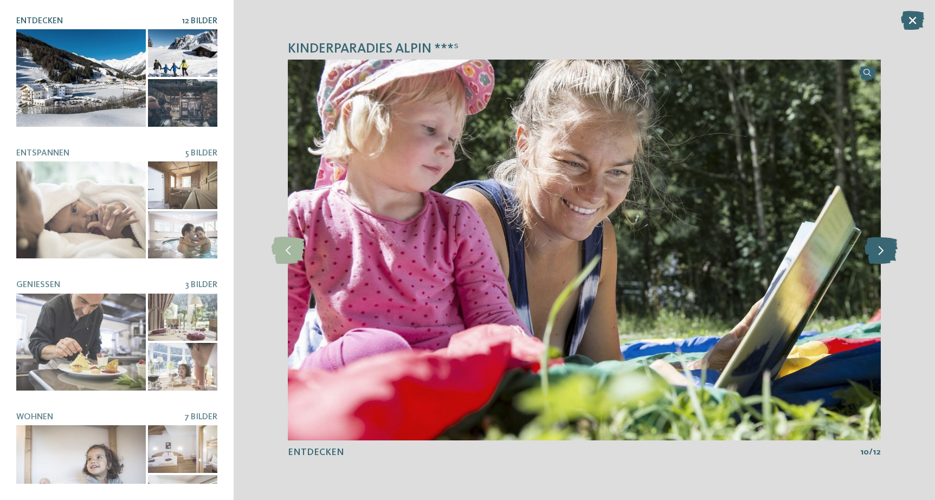
click at [882, 246] on icon at bounding box center [880, 250] width 33 height 27
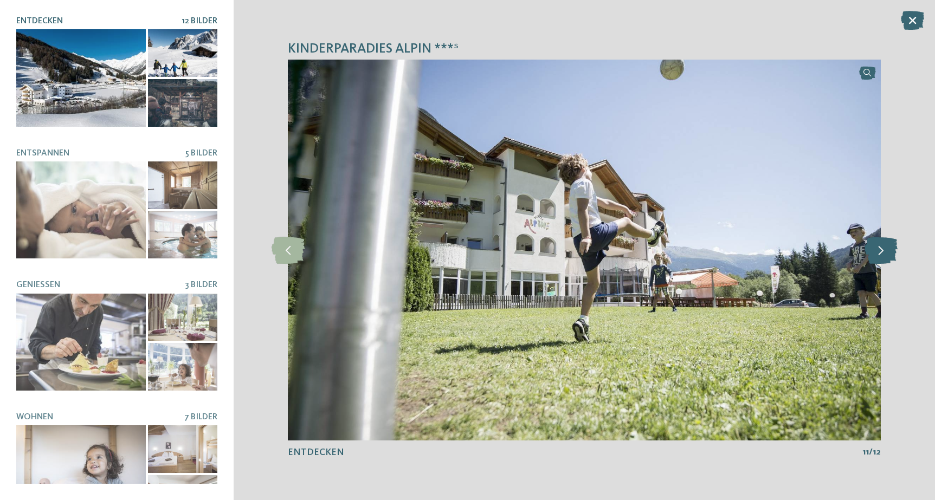
click at [882, 246] on icon at bounding box center [880, 250] width 33 height 27
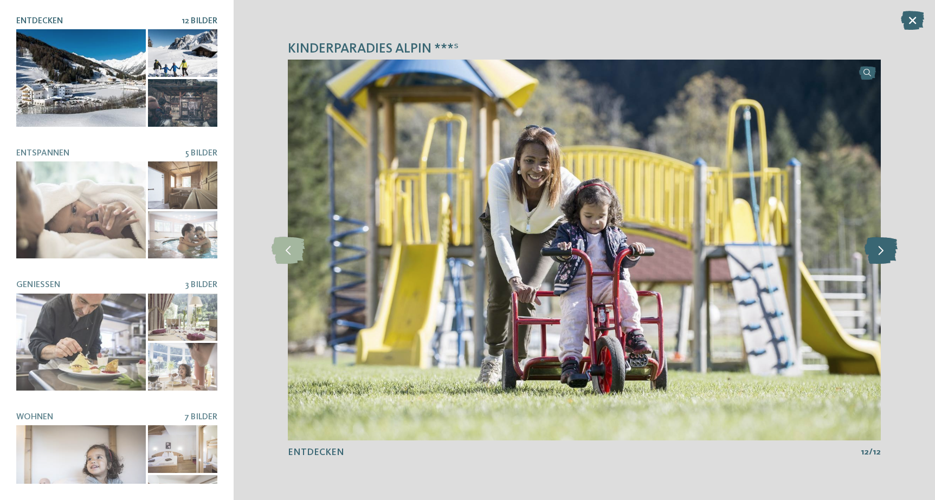
click at [882, 246] on icon at bounding box center [880, 250] width 33 height 27
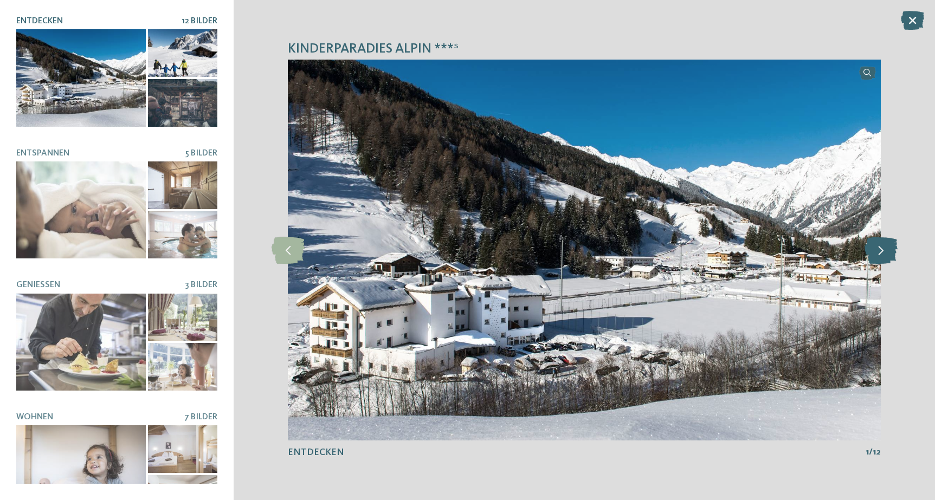
click at [882, 246] on icon at bounding box center [880, 250] width 33 height 27
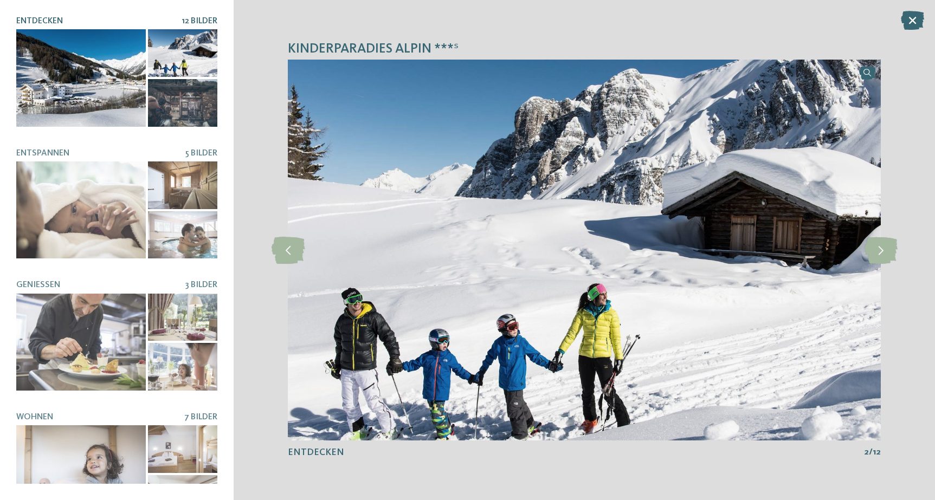
scroll to position [0, 0]
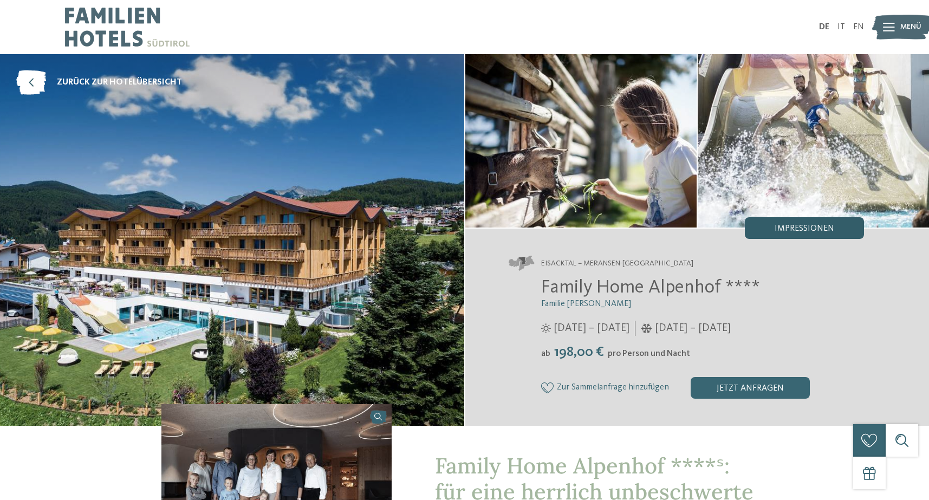
click at [780, 225] on span "Impressionen" at bounding box center [805, 228] width 60 height 9
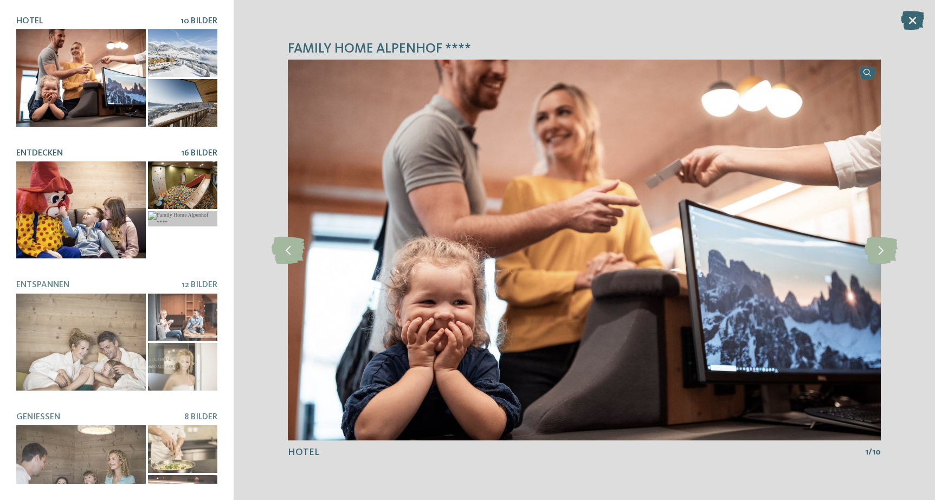
click at [85, 197] on div at bounding box center [80, 209] width 129 height 97
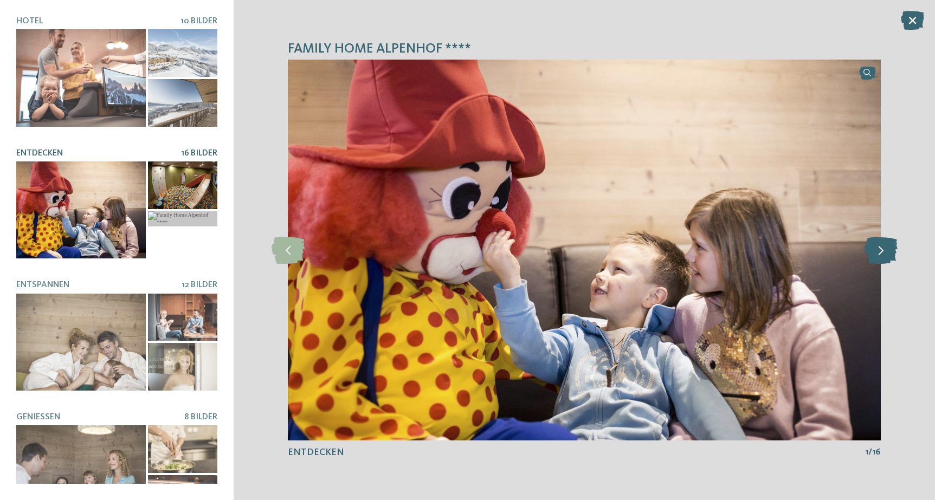
click at [884, 257] on icon at bounding box center [880, 250] width 33 height 27
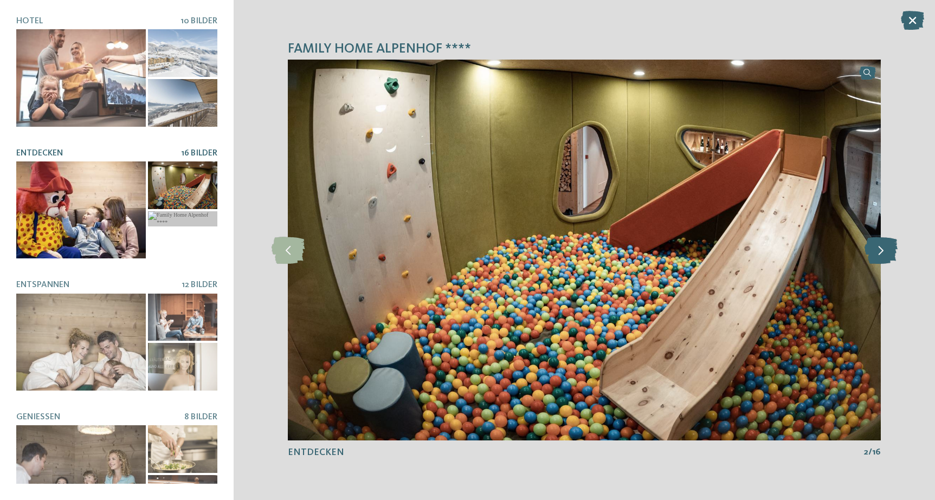
click at [884, 257] on icon at bounding box center [880, 250] width 33 height 27
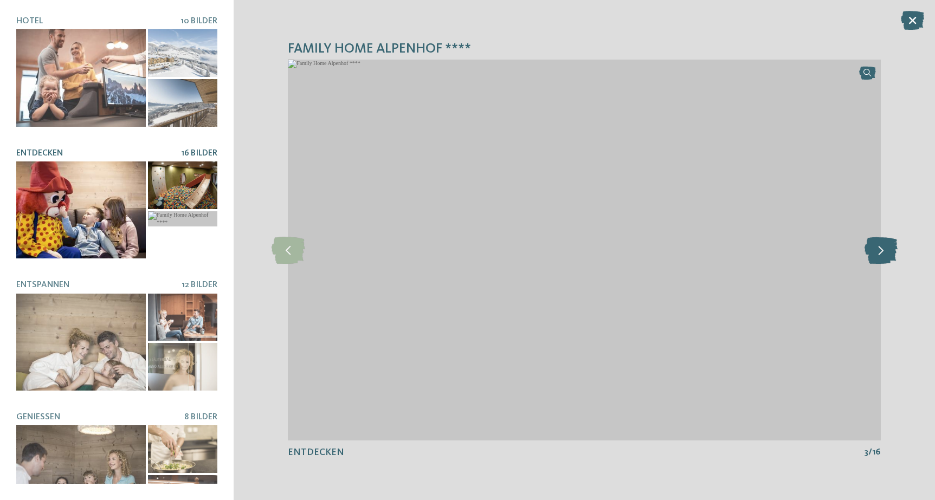
click at [884, 257] on icon at bounding box center [880, 250] width 33 height 27
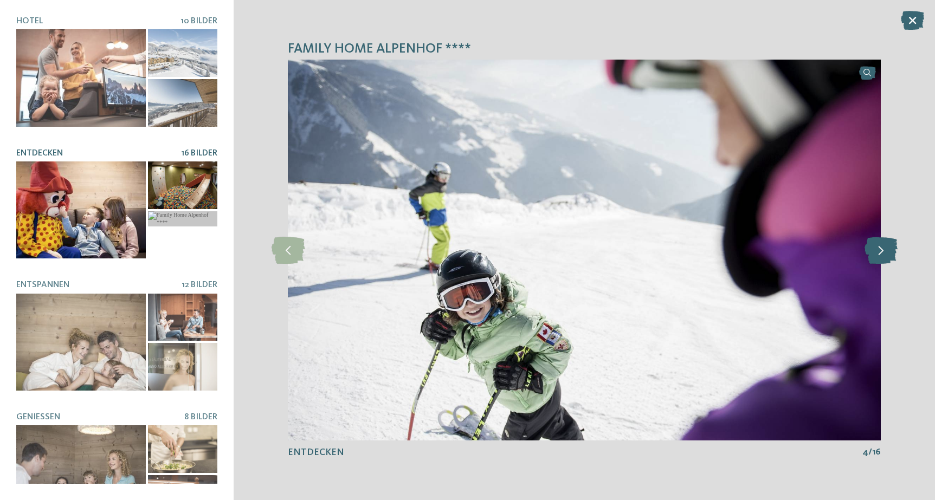
click at [884, 257] on icon at bounding box center [880, 250] width 33 height 27
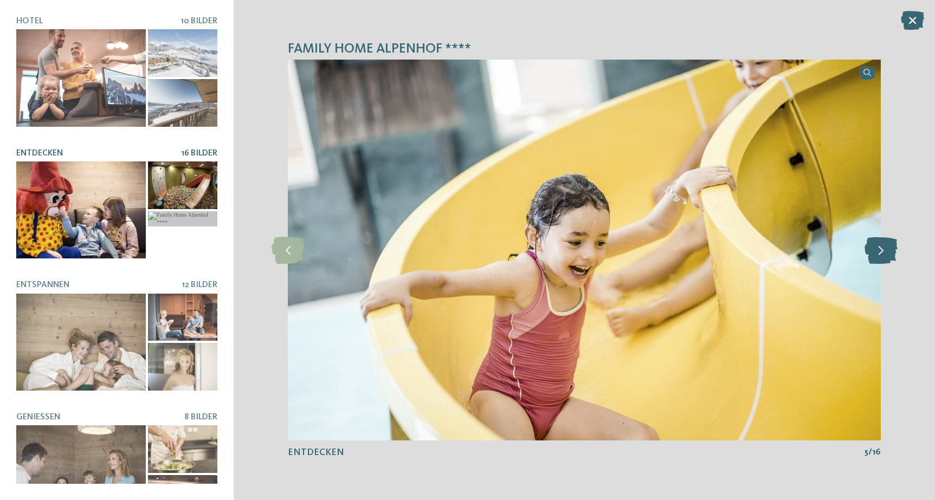
click at [884, 257] on icon at bounding box center [880, 250] width 33 height 27
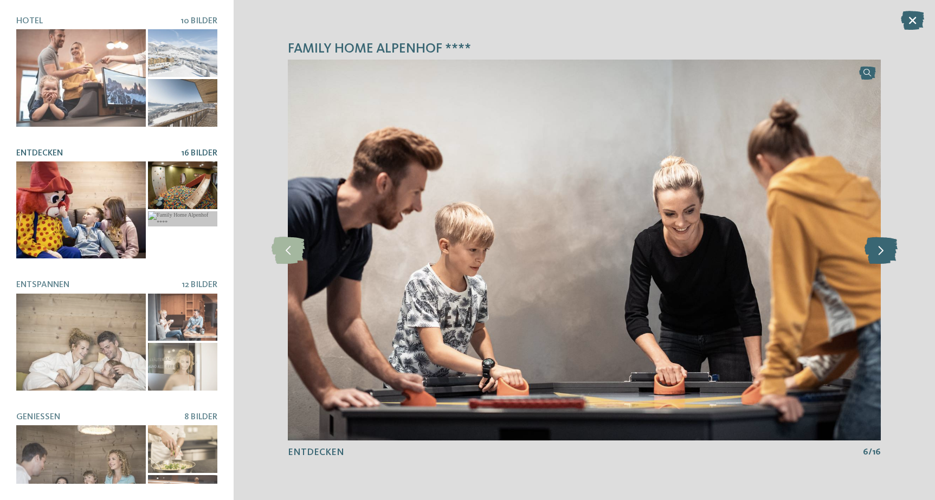
click at [884, 257] on icon at bounding box center [880, 250] width 33 height 27
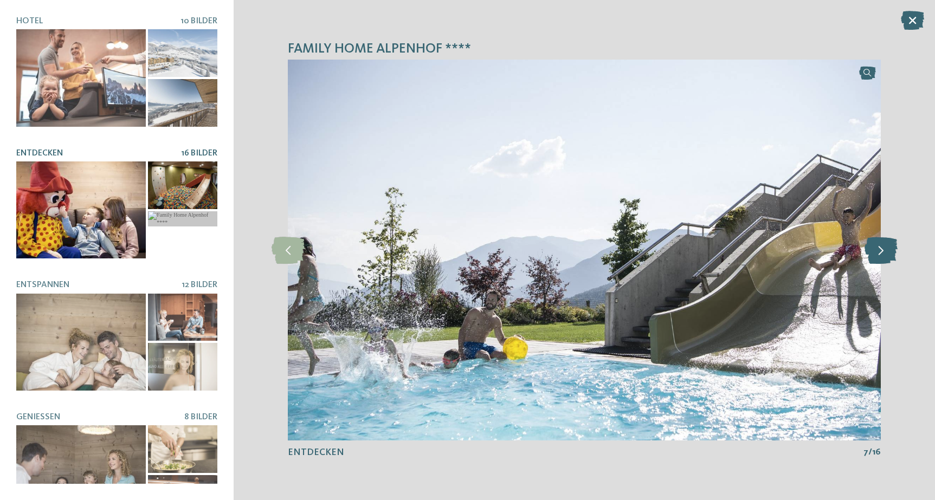
click at [884, 257] on icon at bounding box center [880, 250] width 33 height 27
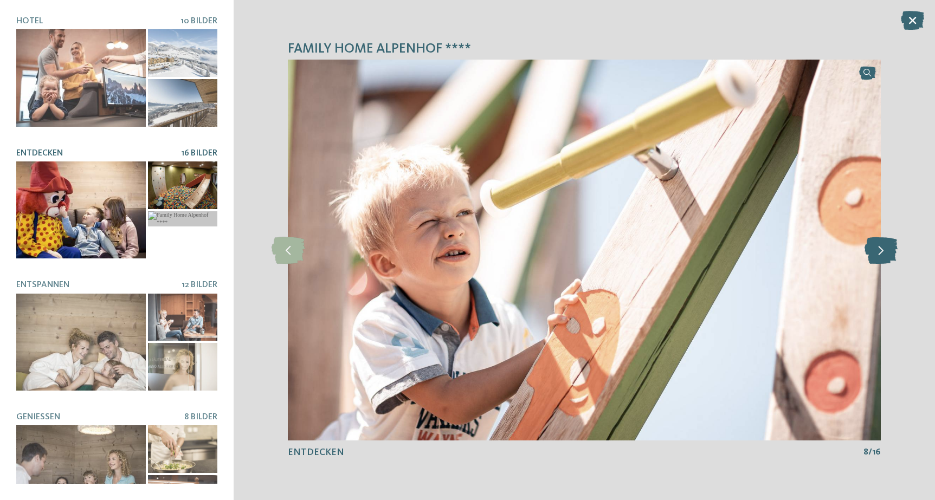
click at [884, 257] on icon at bounding box center [880, 250] width 33 height 27
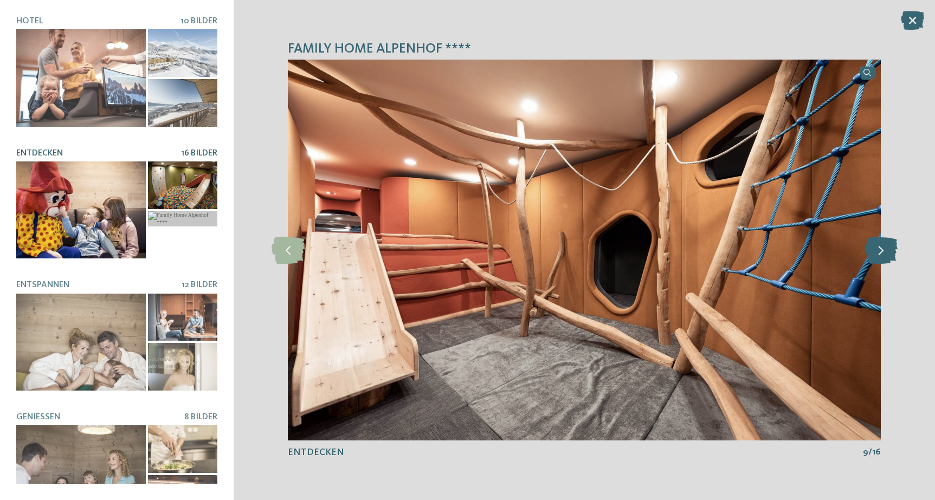
click at [884, 257] on icon at bounding box center [880, 250] width 33 height 27
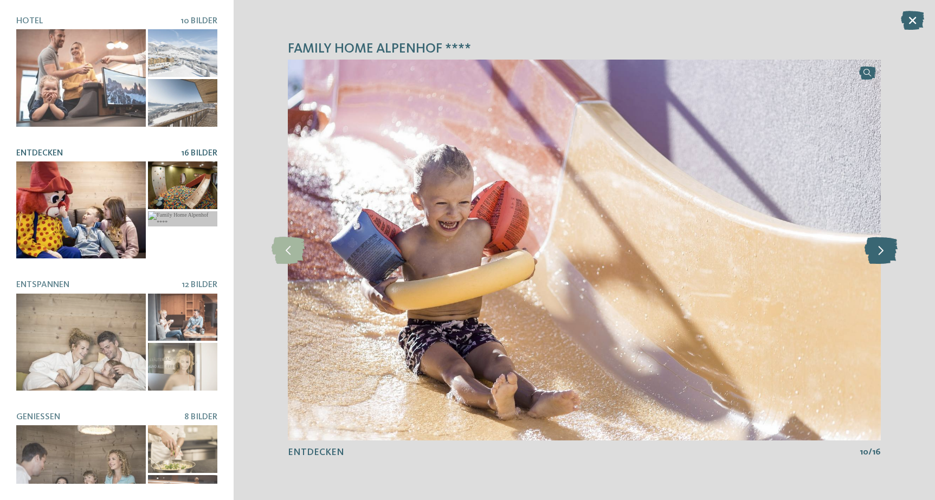
click at [884, 257] on icon at bounding box center [880, 250] width 33 height 27
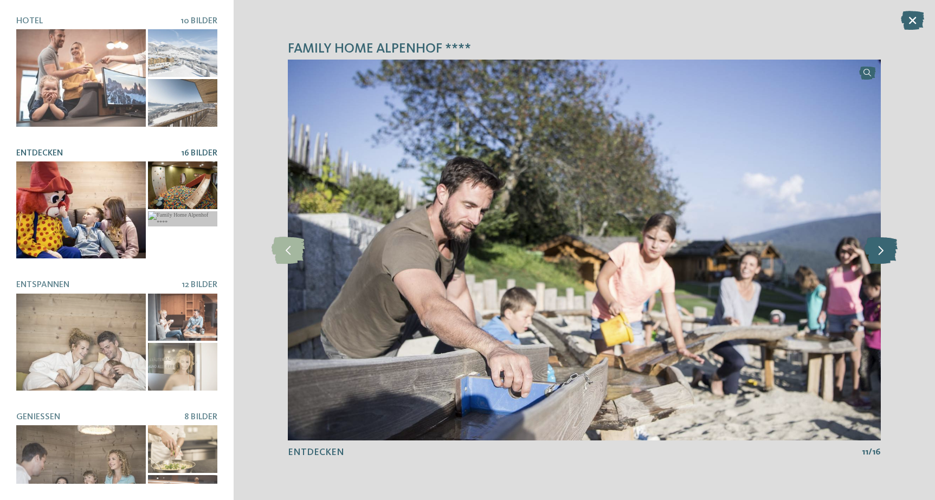
click at [884, 257] on icon at bounding box center [880, 250] width 33 height 27
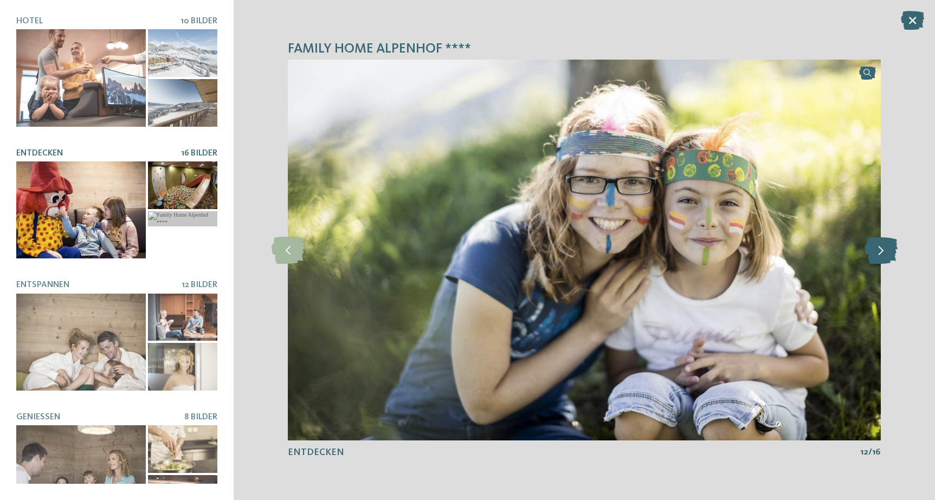
click at [884, 257] on icon at bounding box center [880, 250] width 33 height 27
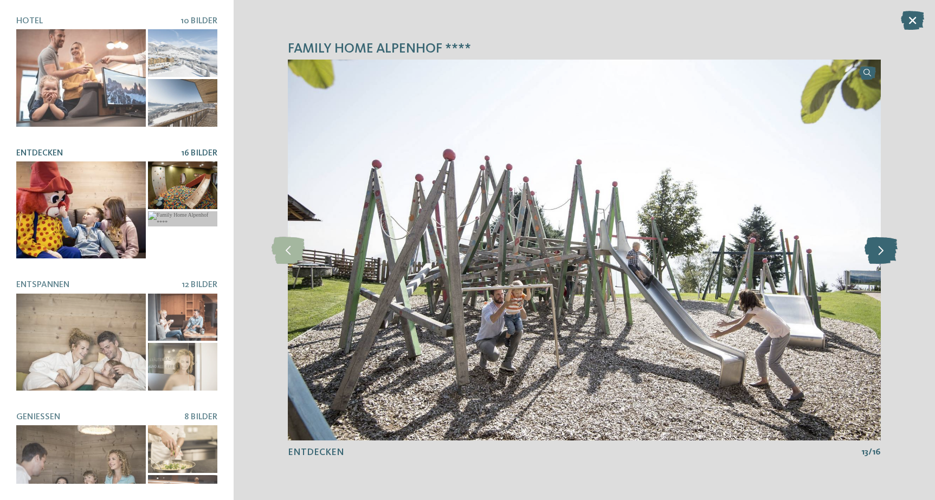
click at [884, 257] on icon at bounding box center [880, 250] width 33 height 27
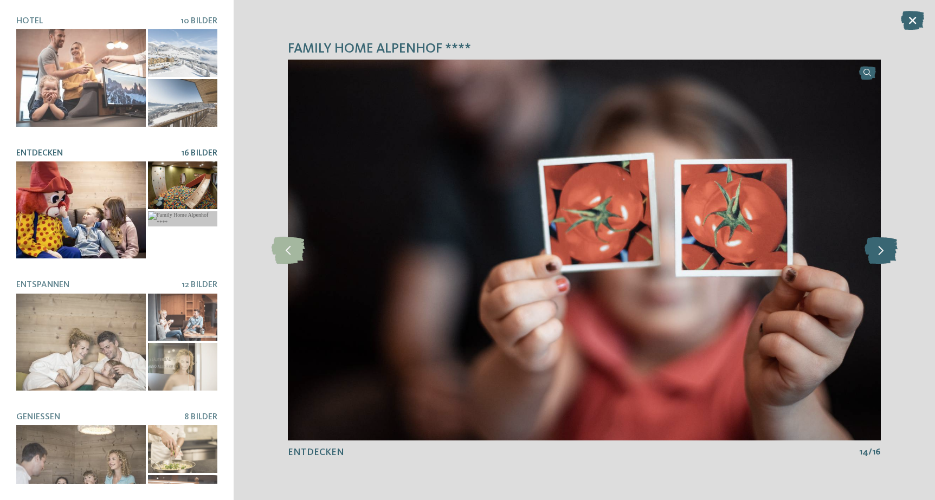
click at [884, 257] on icon at bounding box center [880, 250] width 33 height 27
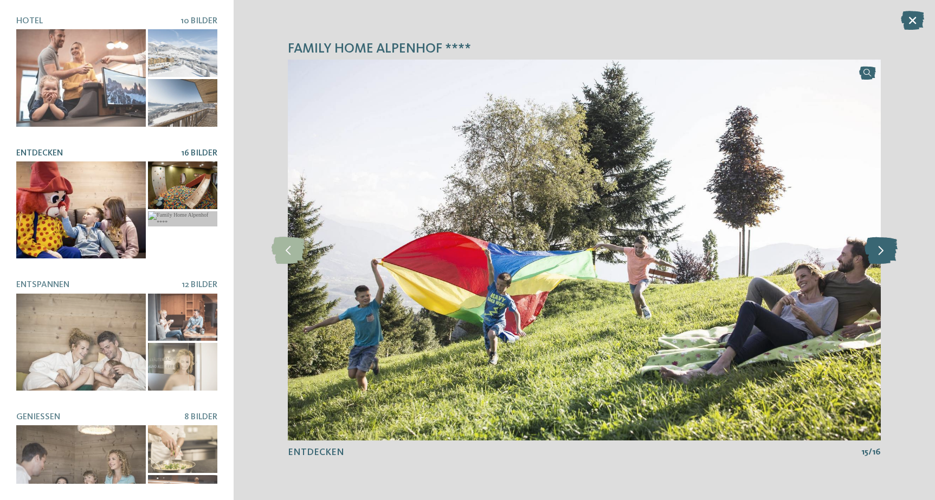
click at [884, 257] on icon at bounding box center [880, 250] width 33 height 27
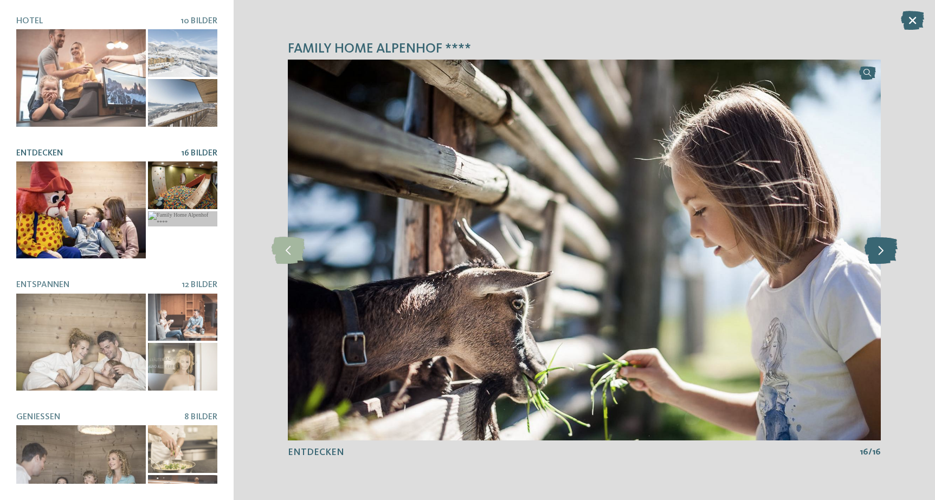
click at [884, 257] on icon at bounding box center [880, 250] width 33 height 27
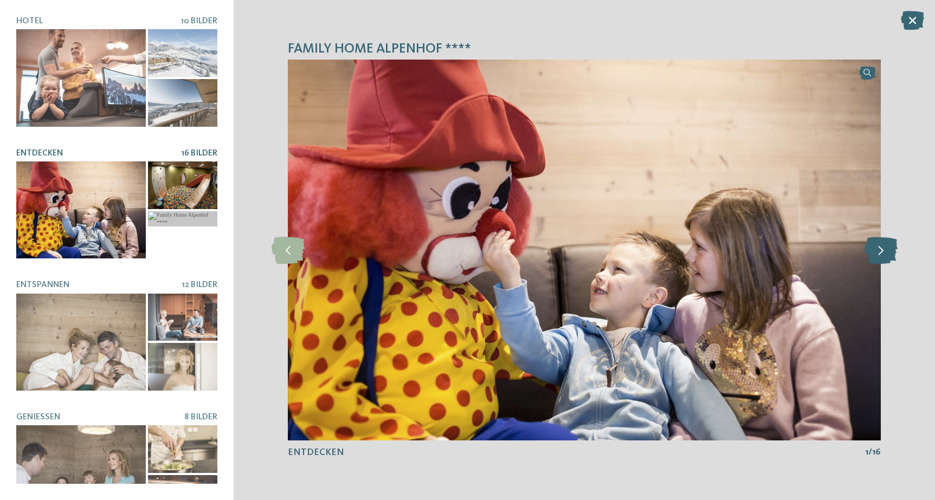
click at [884, 257] on icon at bounding box center [880, 250] width 33 height 27
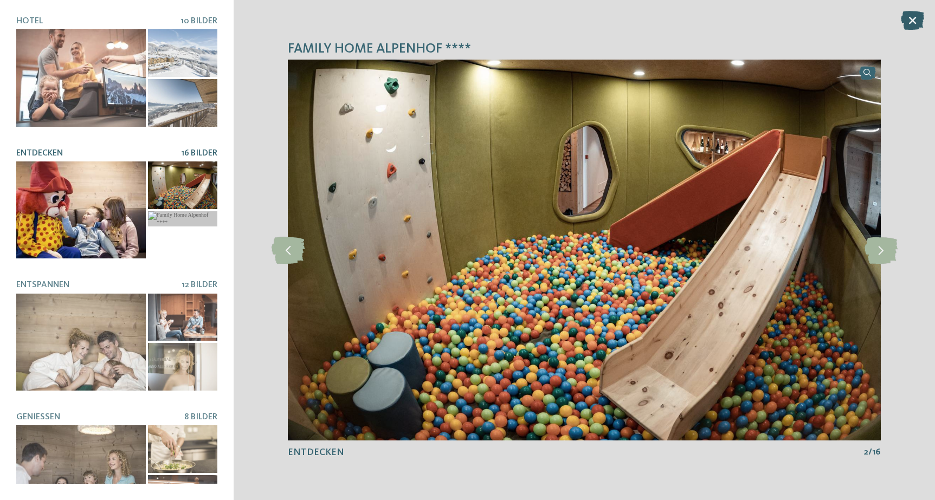
click at [911, 21] on icon at bounding box center [911, 20] width 23 height 19
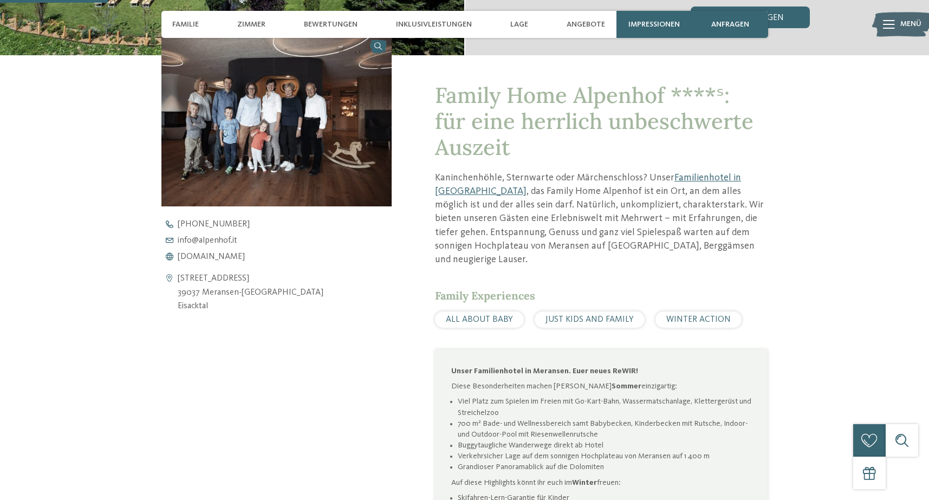
scroll to position [410, 0]
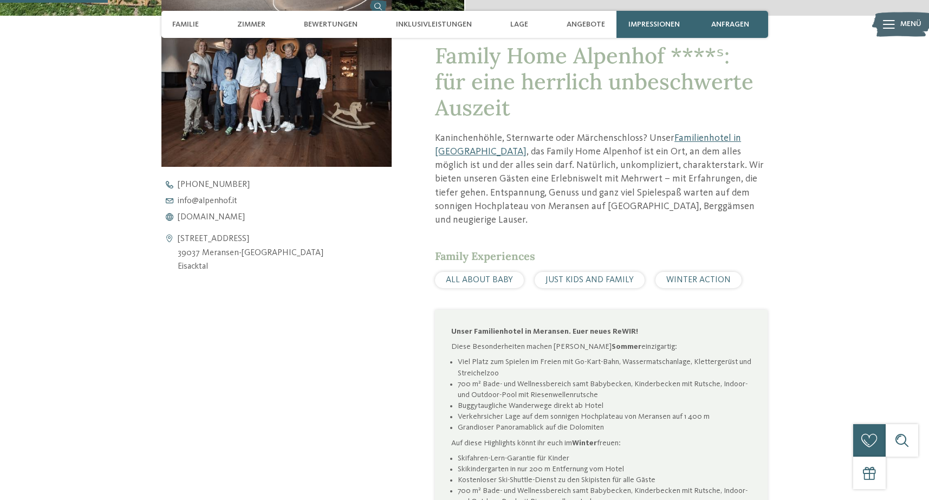
click at [562, 357] on li "Viel Platz zum Spielen im Freien mit Go-Kart-Bahn, Wassermatschanlage, Kletterg…" at bounding box center [605, 368] width 294 height 22
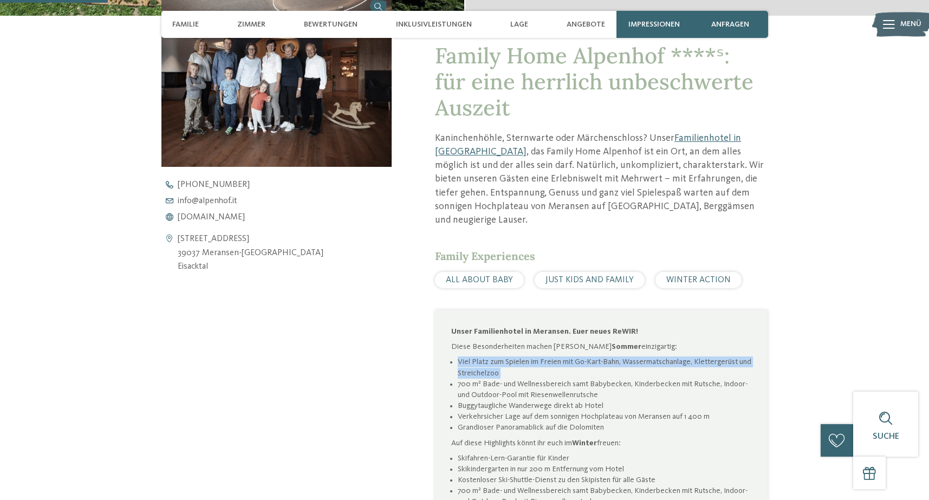
click at [562, 357] on li "Viel Platz zum Spielen im Freien mit Go-Kart-Bahn, Wassermatschanlage, Kletterg…" at bounding box center [605, 368] width 294 height 22
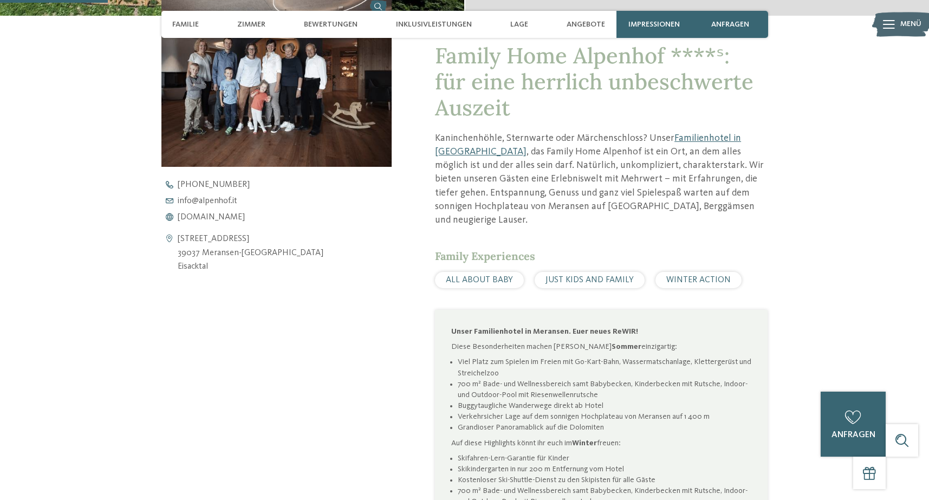
click at [495, 379] on li "700 m² Bade- und Wellnessbereich samt Babybecken, Kinderbecken mit Rutsche, Ind…" at bounding box center [605, 390] width 294 height 22
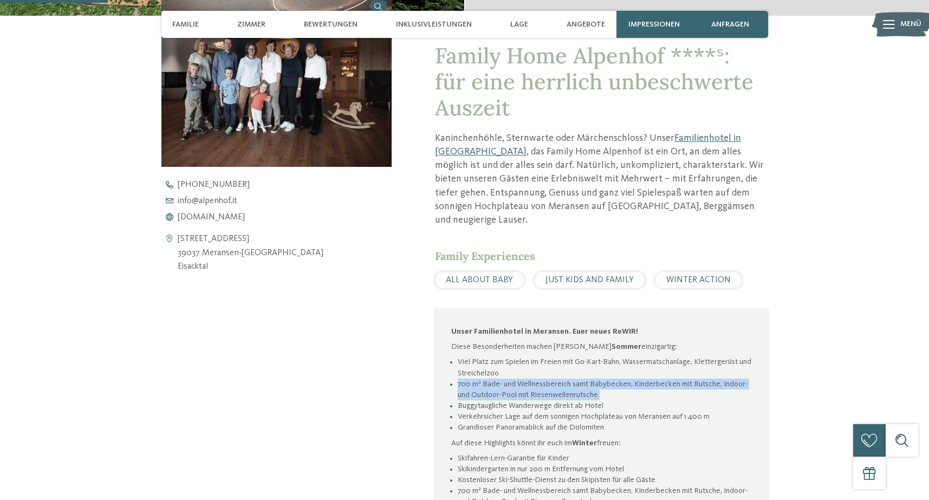
click at [495, 379] on li "700 m² Bade- und Wellnessbereich samt Babybecken, Kinderbecken mit Rutsche, Ind…" at bounding box center [605, 390] width 294 height 22
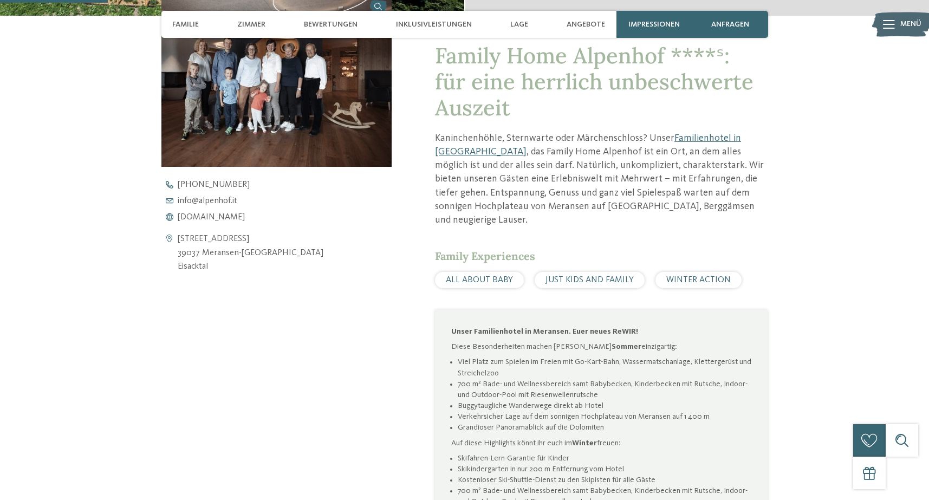
click at [495, 379] on li "700 m² Bade- und Wellnessbereich samt Babybecken, Kinderbecken mit Rutsche, Ind…" at bounding box center [605, 390] width 294 height 22
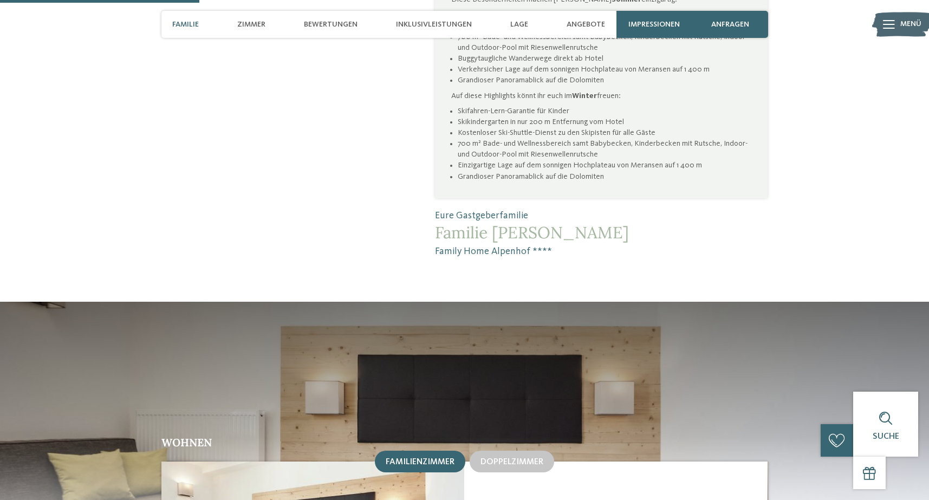
scroll to position [747, 0]
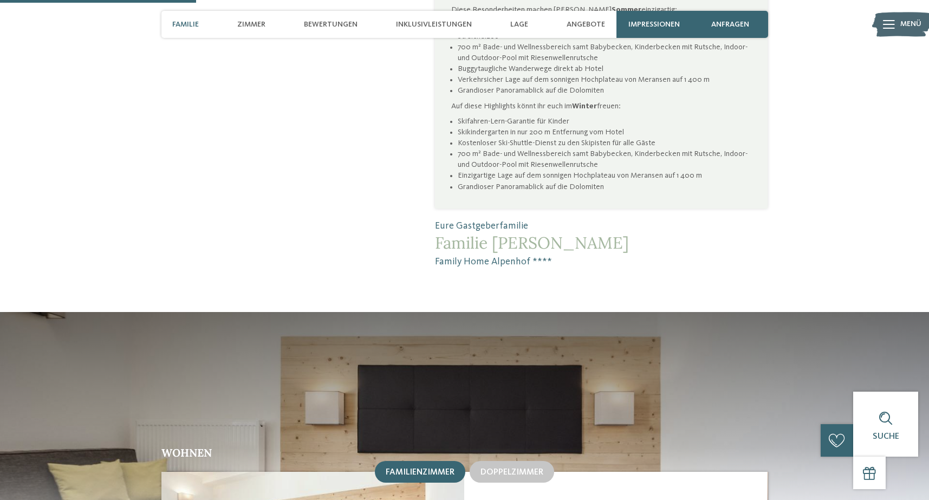
click at [445, 255] on span "Family Home Alpenhof ****" at bounding box center [601, 262] width 333 height 14
click at [524, 255] on span "Family Home Alpenhof ****" at bounding box center [601, 262] width 333 height 14
copy span "Family Home [GEOGRAPHIC_DATA]"
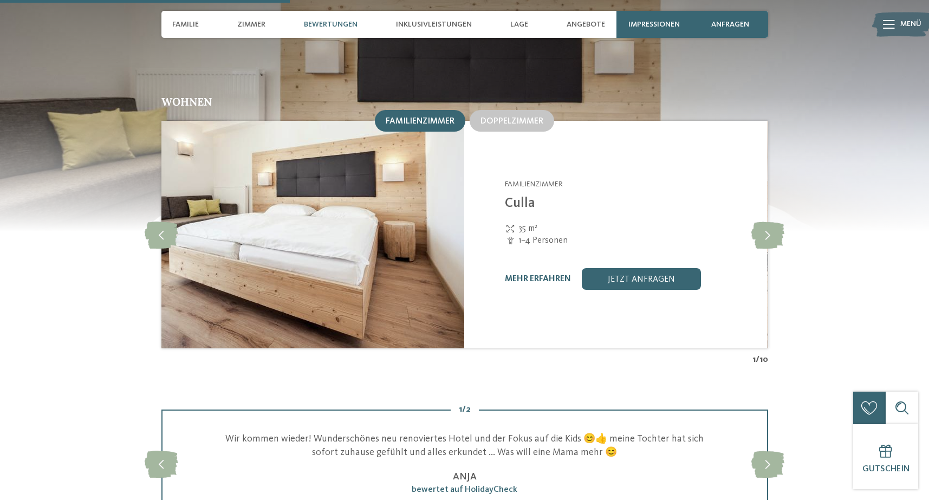
scroll to position [1103, 0]
